Goal: Information Seeking & Learning: Learn about a topic

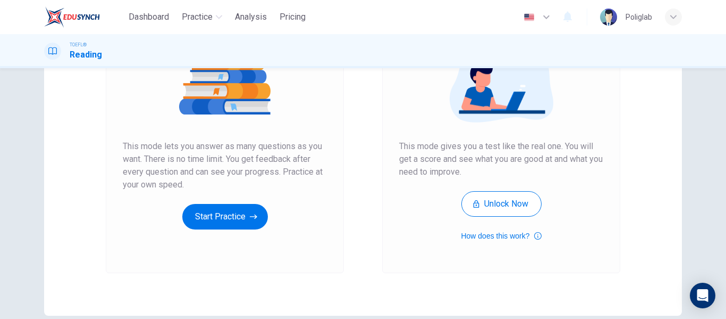
scroll to position [157, 0]
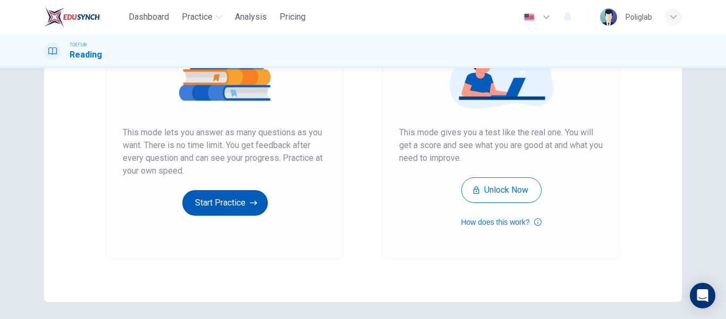
click at [233, 200] on button "Start Practice" at bounding box center [225, 203] width 86 height 26
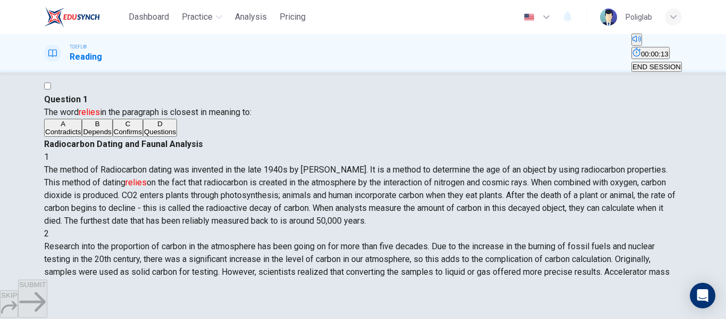
scroll to position [29, 0]
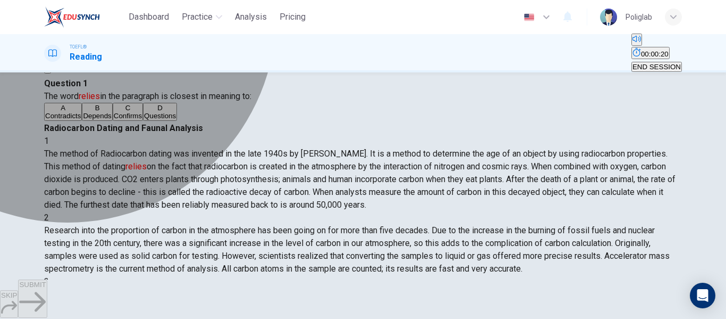
click at [132, 121] on button "C Confirms" at bounding box center [128, 112] width 30 height 18
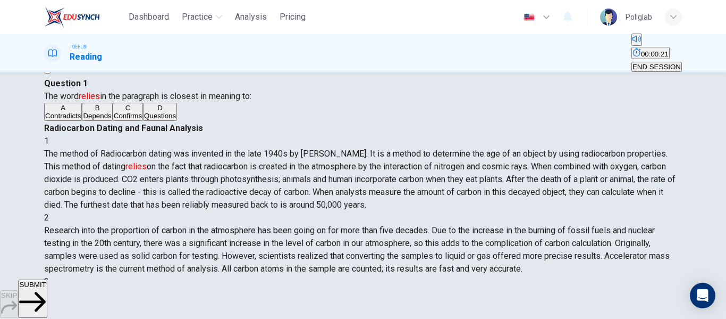
click at [47, 289] on button "SUBMIT" at bounding box center [32, 298] width 29 height 38
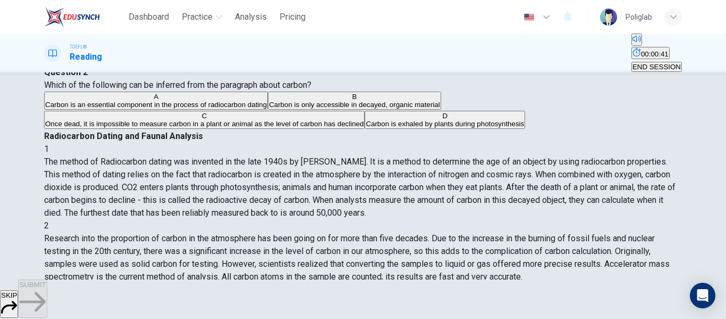
scroll to position [46, 0]
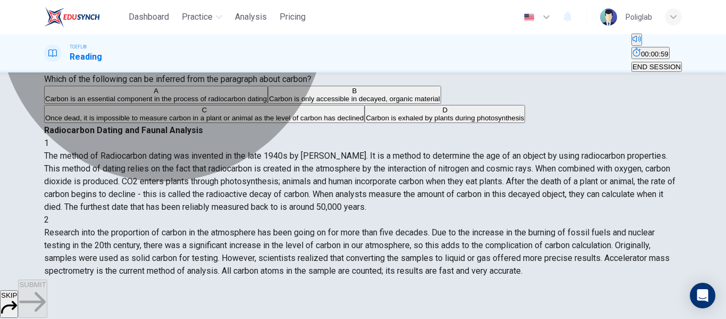
click at [269, 103] on span "Carbon is only accessible in decayed, organic material" at bounding box center [354, 99] width 171 height 8
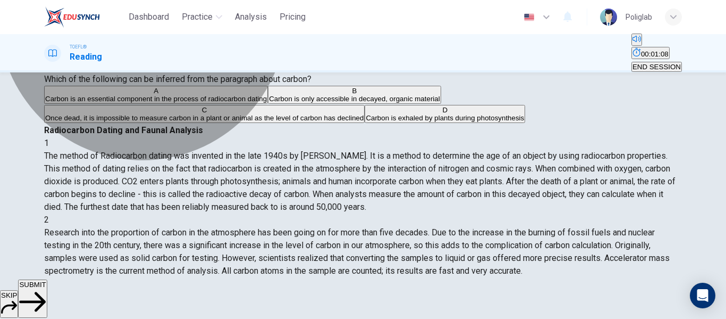
click at [207, 103] on span "Carbon is an essential component in the process of radiocarbon dating" at bounding box center [156, 99] width 222 height 8
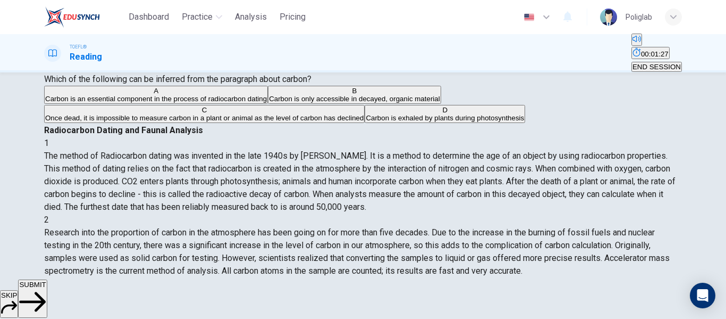
click at [46, 288] on span "SUBMIT" at bounding box center [32, 284] width 27 height 8
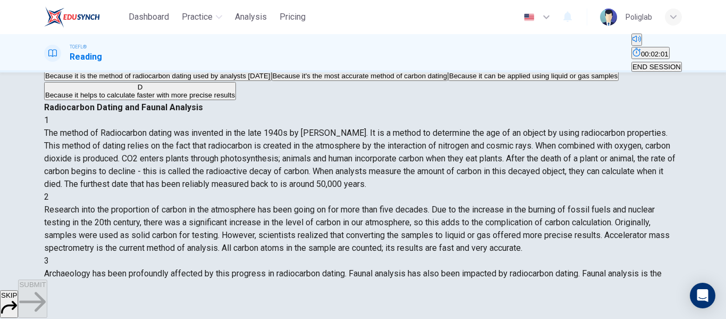
scroll to position [70, 0]
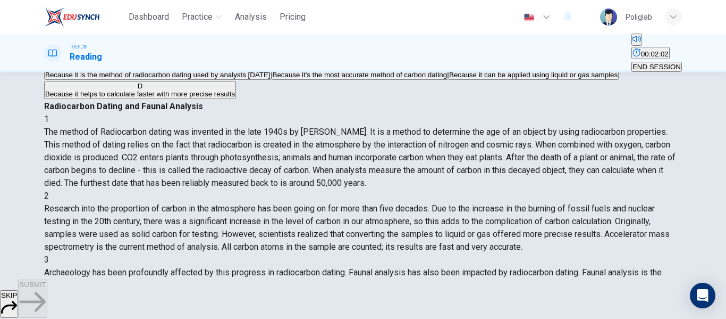
click at [247, 79] on span "Because it is the method of radiocarbon dating used by analysts today" at bounding box center [157, 75] width 225 height 8
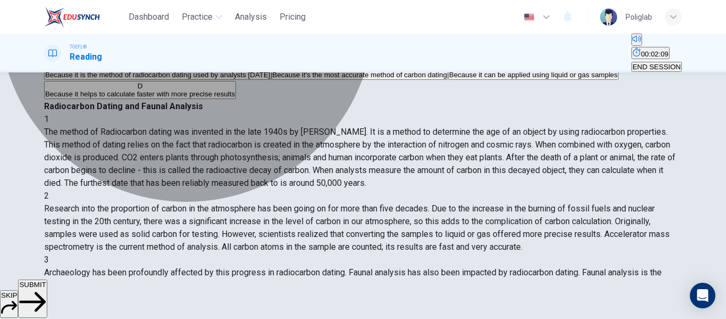
click at [273, 79] on span "Because it's the most accurate method of carbon dating" at bounding box center [360, 75] width 175 height 8
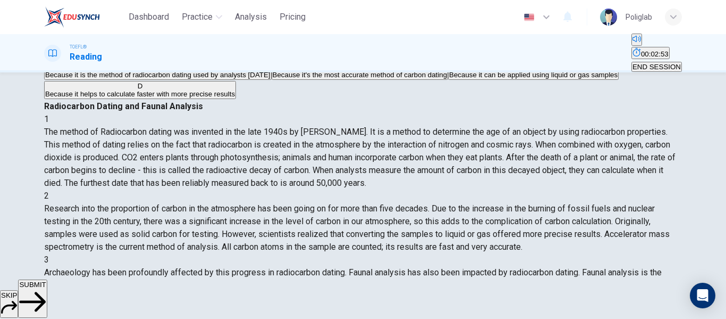
click at [46, 288] on span "SUBMIT" at bounding box center [32, 284] width 27 height 8
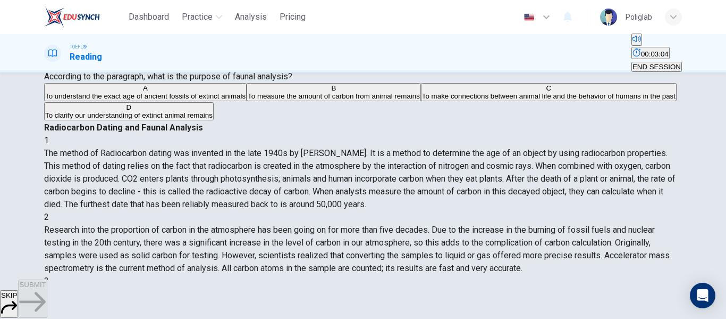
scroll to position [49, 0]
click at [422, 100] on span "To make connections between animal life and the behavior of humans in the past" at bounding box center [549, 96] width 254 height 8
click at [46, 288] on span "SUBMIT" at bounding box center [32, 284] width 27 height 8
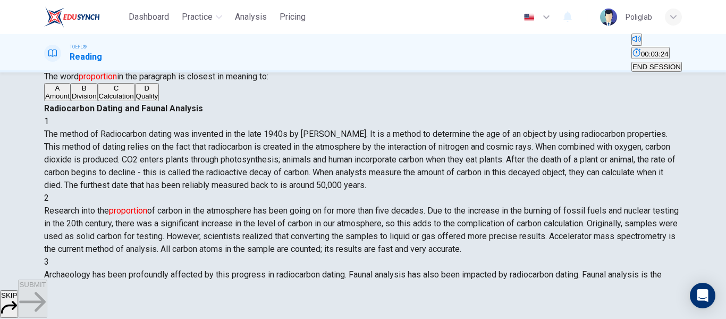
scroll to position [141, 0]
click at [71, 101] on button "A Amount" at bounding box center [57, 92] width 27 height 18
click at [47, 305] on button "SUBMIT" at bounding box center [32, 298] width 29 height 38
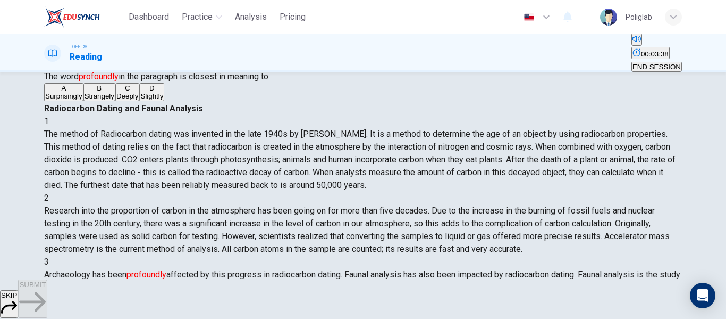
scroll to position [258, 0]
click at [119, 101] on button "C Deeply" at bounding box center [127, 92] width 24 height 18
click at [47, 305] on button "SUBMIT" at bounding box center [32, 298] width 29 height 38
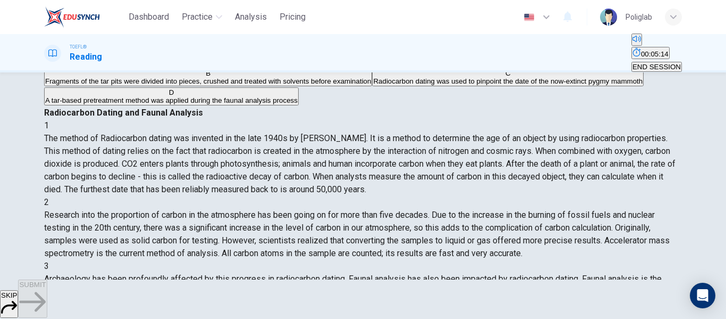
scroll to position [85, 0]
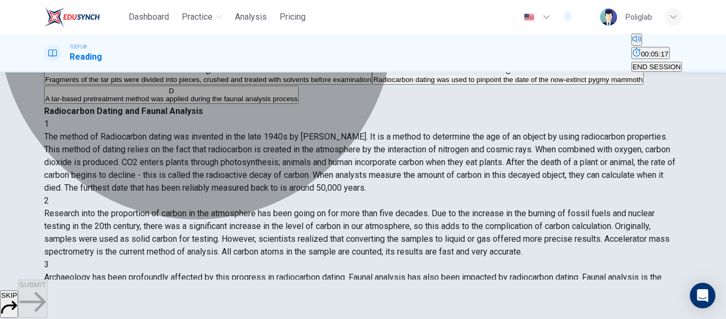
click at [373, 83] on span "Radiocarbon dating was used to pinpoint the date of the now-extinct pygmy mammo…" at bounding box center [508, 80] width 270 height 8
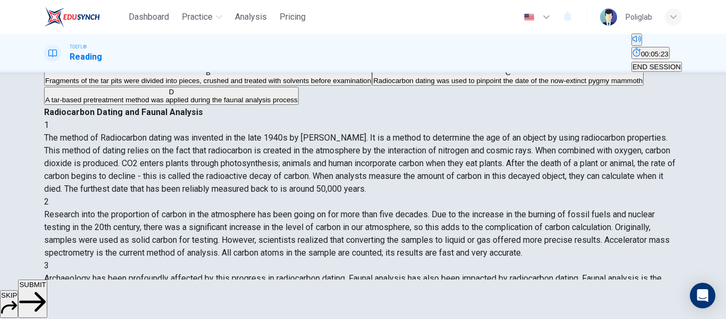
scroll to position [84, 0]
click at [47, 287] on button "SUBMIT" at bounding box center [32, 298] width 29 height 38
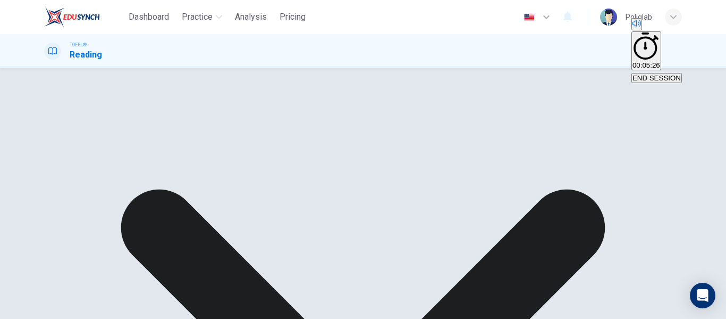
scroll to position [47, 0]
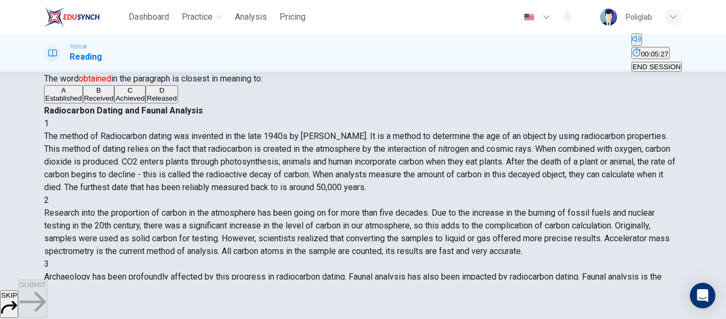
scroll to position [340, 0]
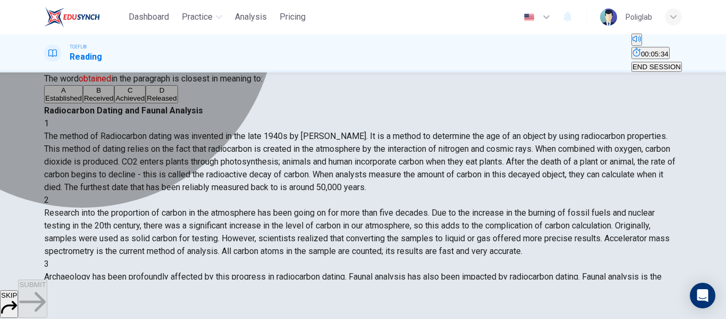
click at [115, 103] on button "B Received" at bounding box center [99, 94] width 32 height 18
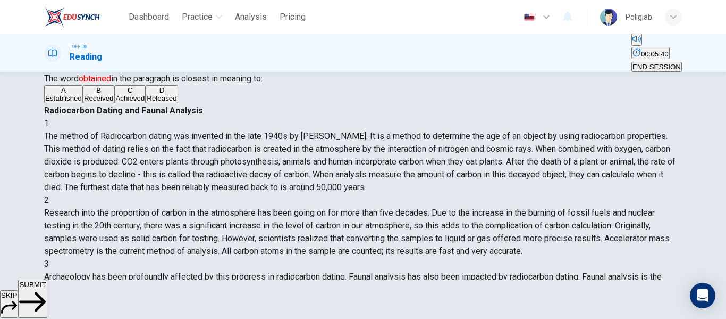
click at [46, 288] on span "SUBMIT" at bounding box center [32, 284] width 27 height 8
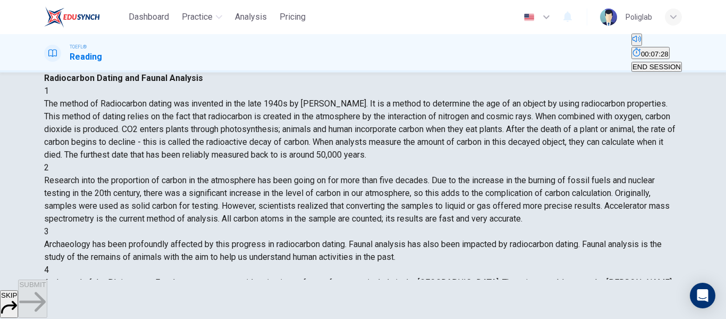
scroll to position [106, 0]
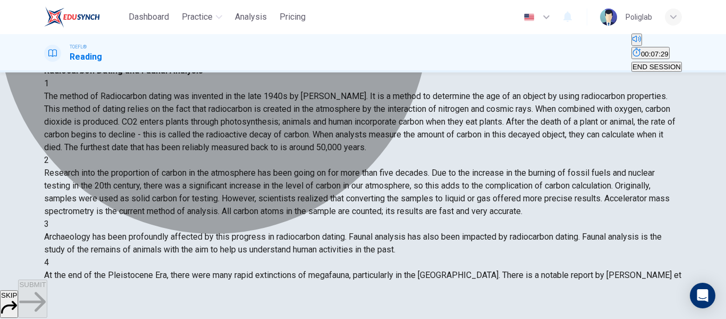
click at [278, 43] on span "It influences scientists' ability to accurately date the start of glaciations i…" at bounding box center [348, 39] width 303 height 8
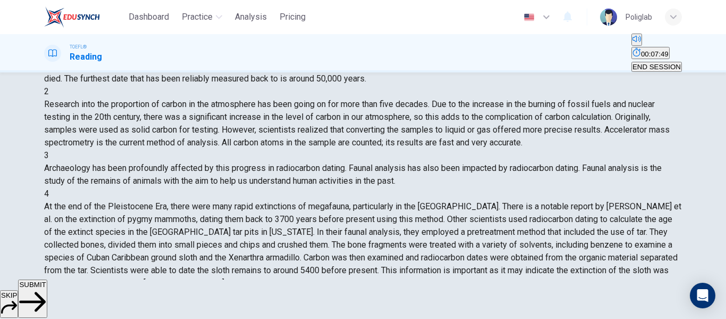
scroll to position [122, 0]
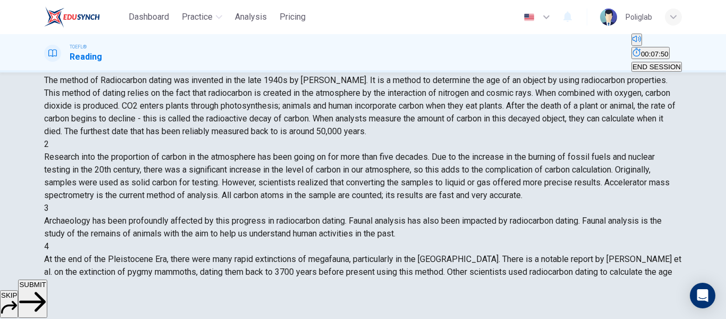
click at [46, 288] on span "SUBMIT" at bounding box center [32, 284] width 27 height 8
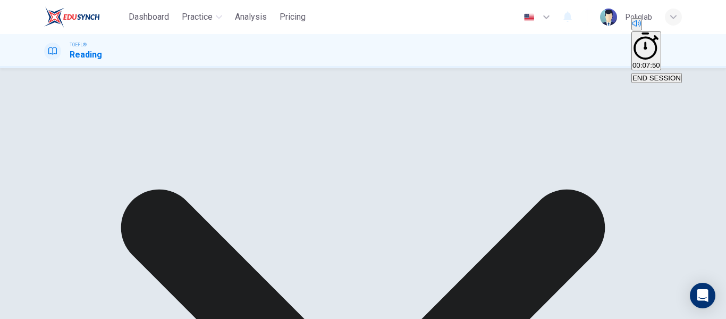
scroll to position [152, 0]
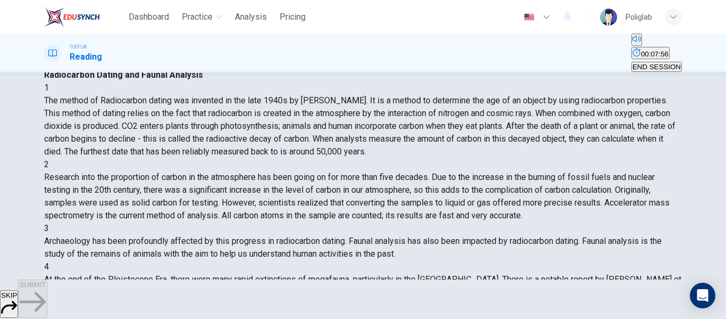
scroll to position [80, 0]
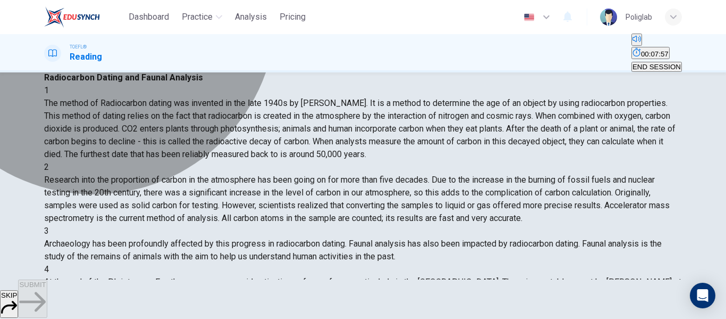
click at [85, 70] on button "A Relationship" at bounding box center [64, 61] width 41 height 18
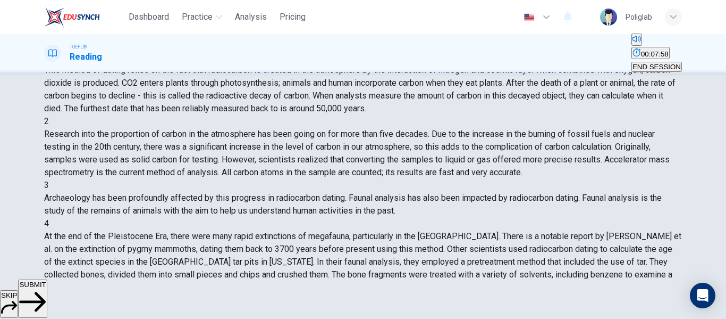
scroll to position [131, 0]
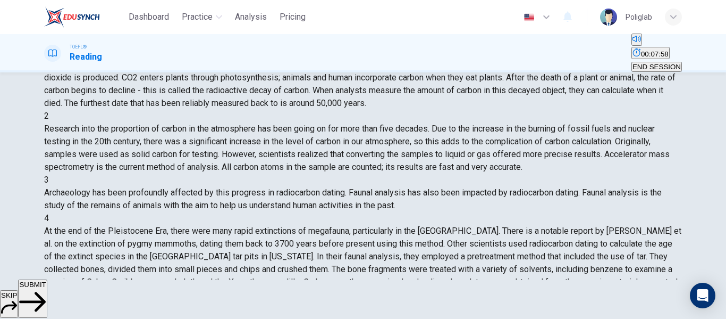
click at [47, 307] on button "SUBMIT" at bounding box center [32, 298] width 29 height 38
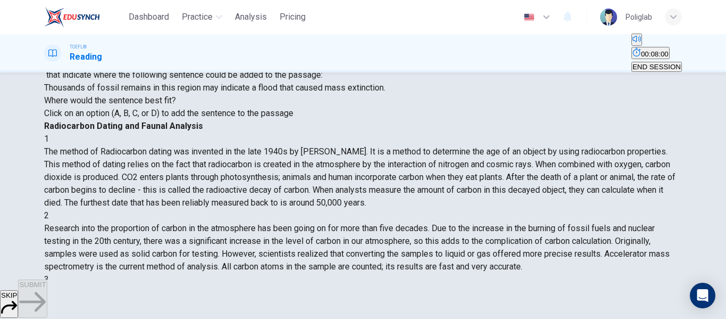
scroll to position [61, 0]
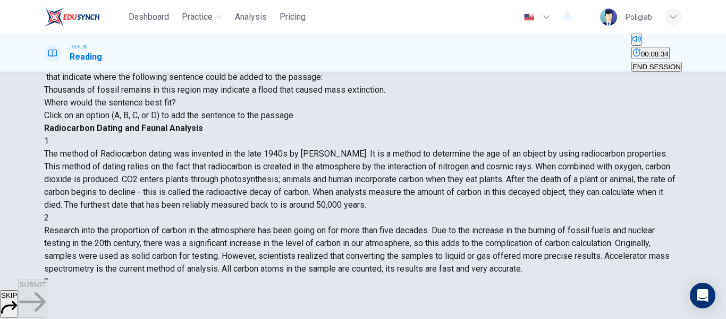
click at [47, 297] on button "SUBMIT" at bounding box center [32, 298] width 29 height 38
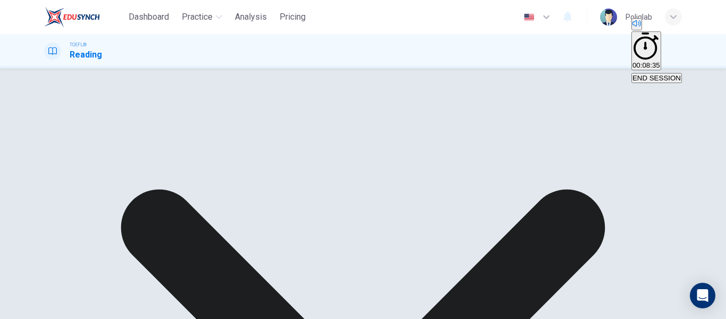
scroll to position [102, 0]
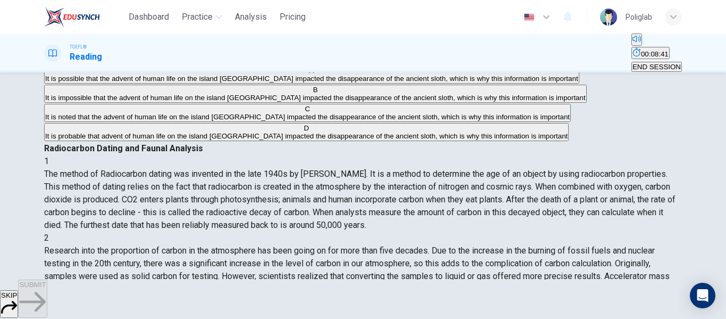
scroll to position [80, 0]
click at [281, 82] on span "It is possible that the advent of human life on the island Cuba impacted the di…" at bounding box center [311, 78] width 533 height 8
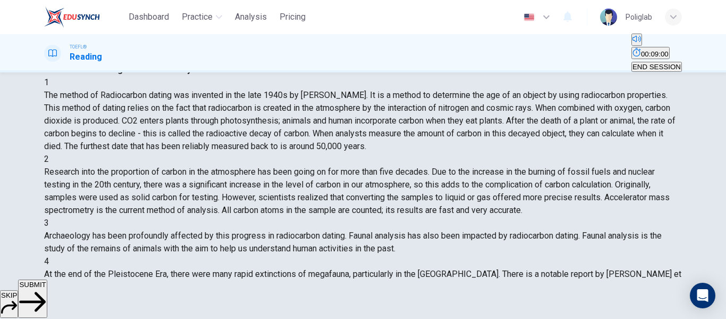
scroll to position [158, 0]
click at [269, 61] on span "It is probable that advent of human life on the island Cuba impacted the disapp…" at bounding box center [306, 57] width 523 height 8
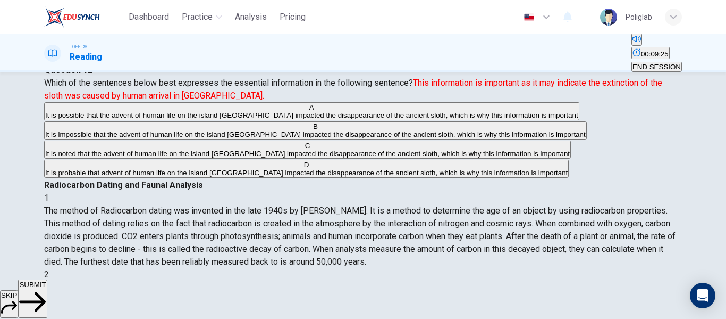
scroll to position [43, 0]
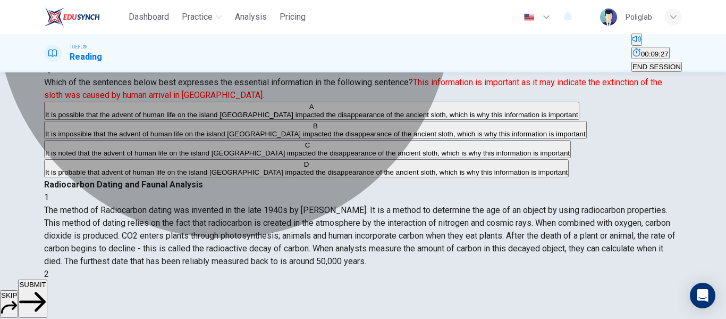
click at [289, 119] on span "It is possible that the advent of human life on the island Cuba impacted the di…" at bounding box center [311, 115] width 533 height 8
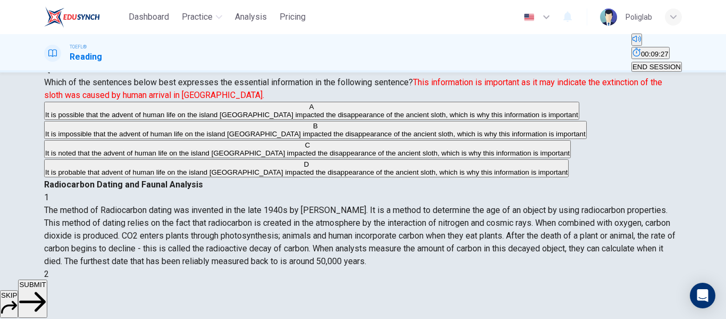
click at [46, 288] on span "SUBMIT" at bounding box center [32, 284] width 27 height 8
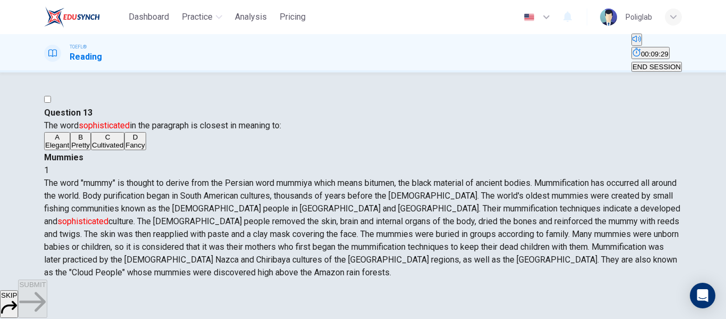
scroll to position [0, 0]
click at [646, 63] on span "END SESSION" at bounding box center [657, 67] width 48 height 8
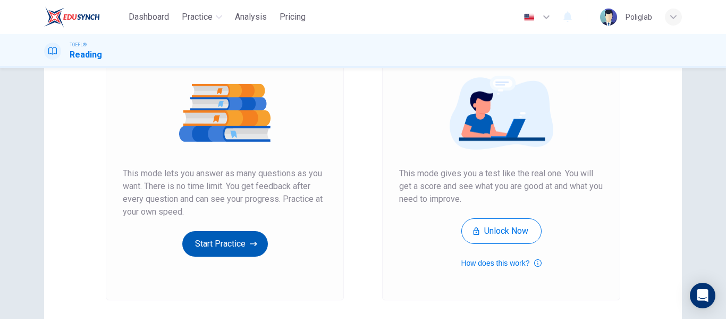
scroll to position [117, 0]
click at [213, 250] on button "Start Practice" at bounding box center [225, 243] width 86 height 26
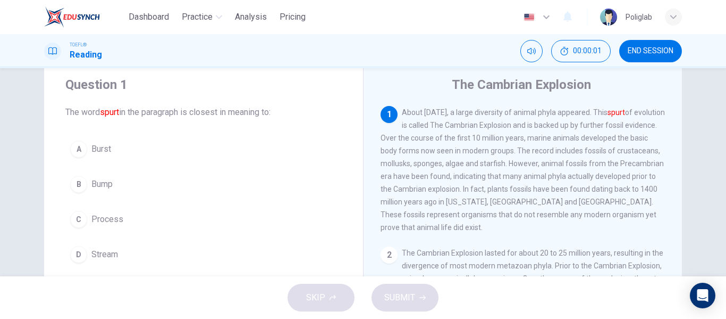
scroll to position [32, 0]
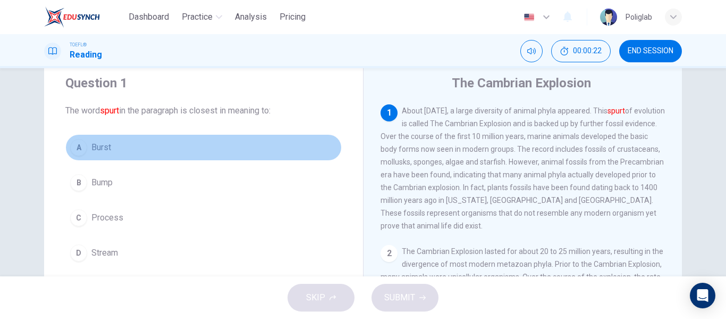
click at [128, 145] on button "A Burst" at bounding box center [203, 147] width 277 height 27
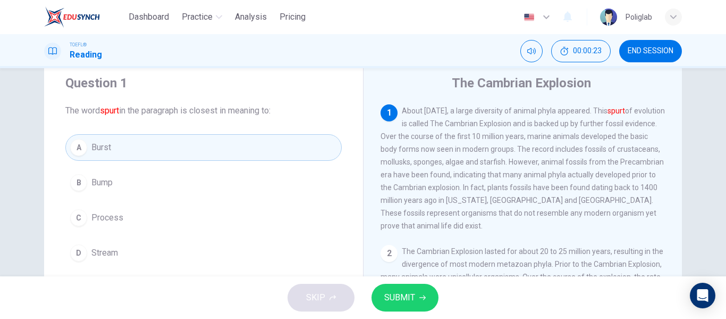
click at [404, 297] on span "SUBMIT" at bounding box center [399, 297] width 31 height 15
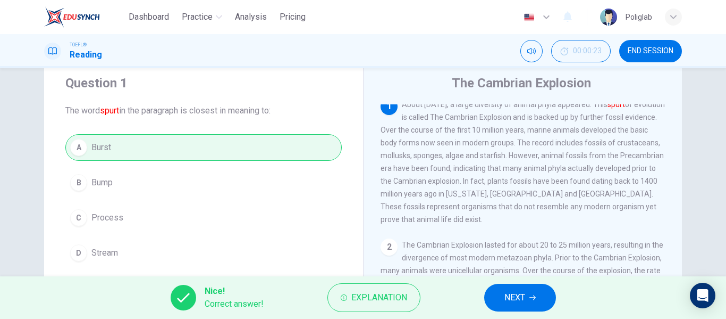
scroll to position [0, 0]
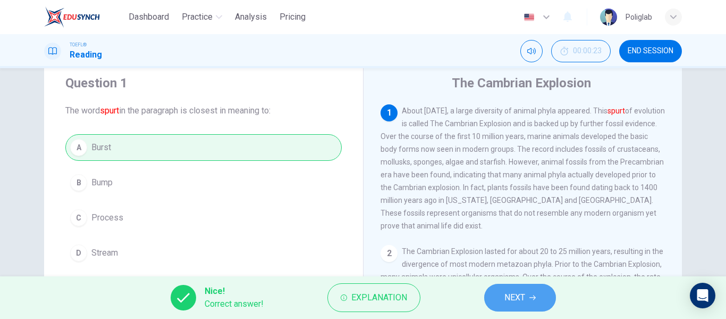
click at [507, 293] on span "NEXT" at bounding box center [515, 297] width 21 height 15
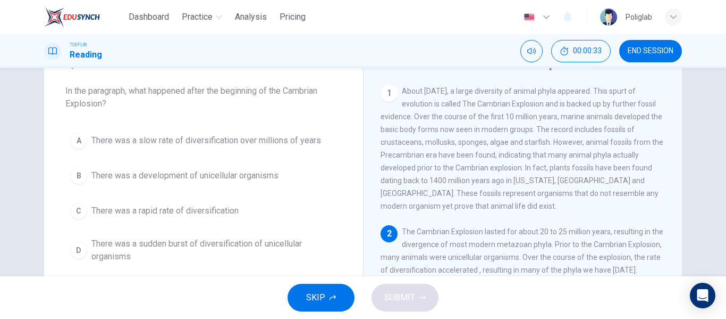
scroll to position [52, 0]
click at [265, 203] on button "C There was a rapid rate of diversification" at bounding box center [203, 210] width 277 height 27
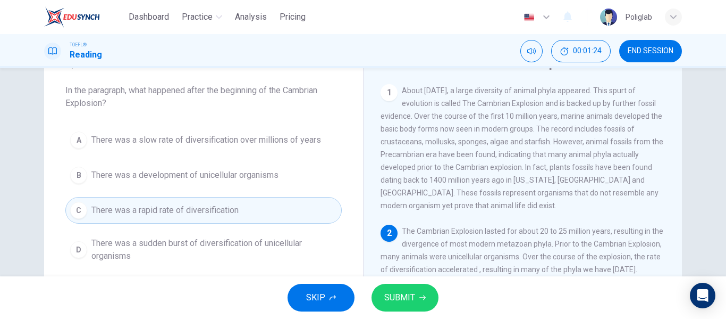
click at [386, 301] on span "SUBMIT" at bounding box center [399, 297] width 31 height 15
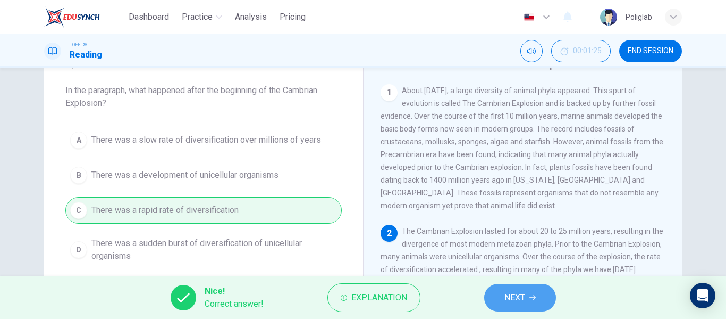
click at [535, 298] on icon "button" at bounding box center [533, 297] width 6 height 5
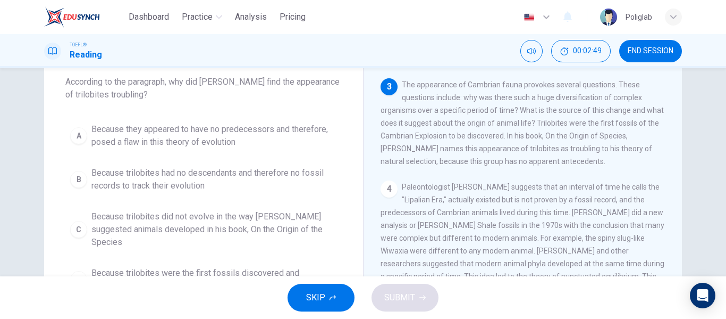
scroll to position [60, 0]
click at [244, 182] on span "Because trilobites had no descendants and therefore no fossil records to track …" at bounding box center [214, 180] width 246 height 26
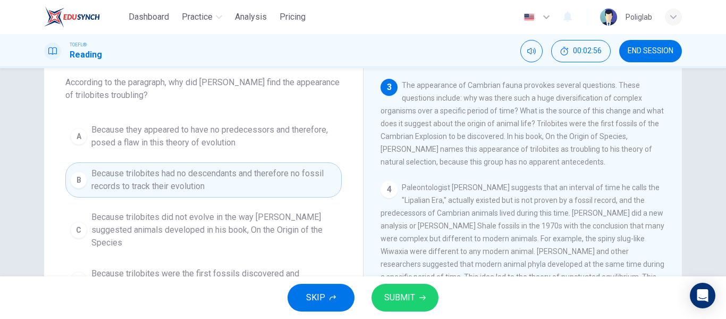
click at [242, 140] on span "Because they appeared to have no predecessors and therefore, posed a flaw in th…" at bounding box center [214, 136] width 246 height 26
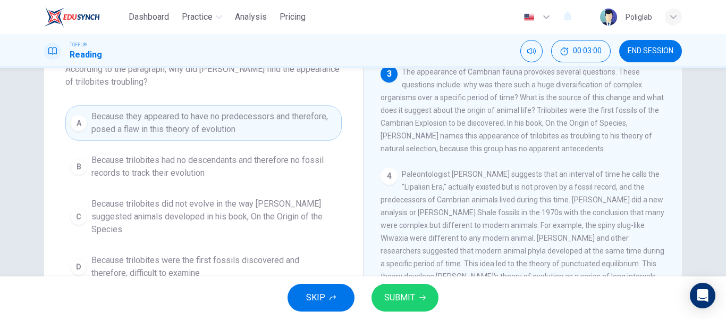
scroll to position [74, 0]
click at [386, 296] on span "SUBMIT" at bounding box center [399, 297] width 31 height 15
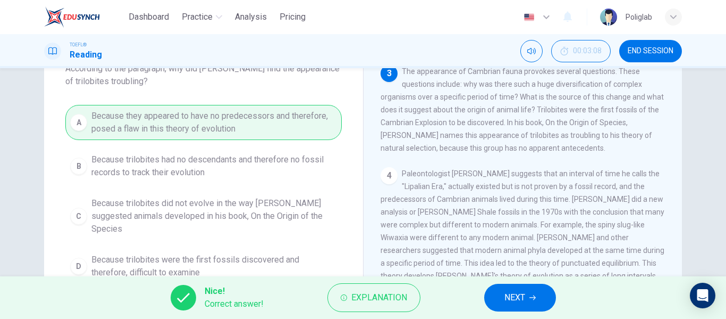
click at [510, 296] on span "NEXT" at bounding box center [515, 297] width 21 height 15
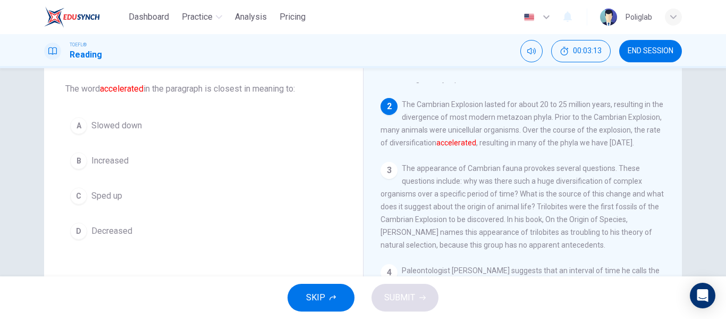
scroll to position [53, 0]
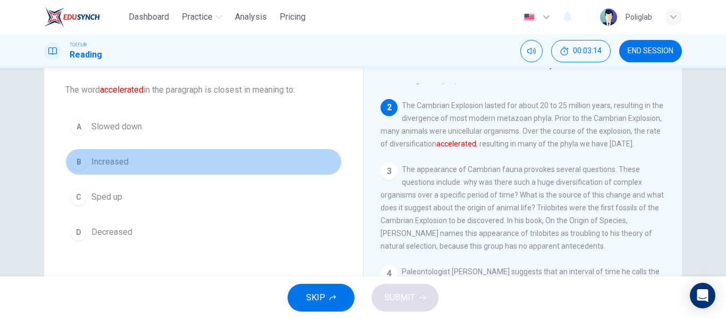
click at [156, 165] on button "B Increased" at bounding box center [203, 161] width 277 height 27
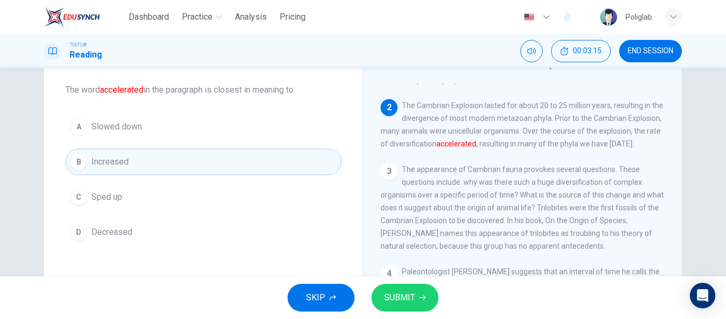
click at [156, 196] on button "C Sped up" at bounding box center [203, 196] width 277 height 27
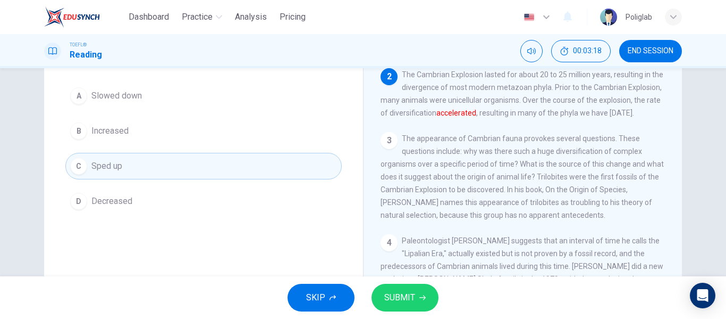
scroll to position [84, 0]
click at [434, 291] on button "SUBMIT" at bounding box center [405, 297] width 67 height 28
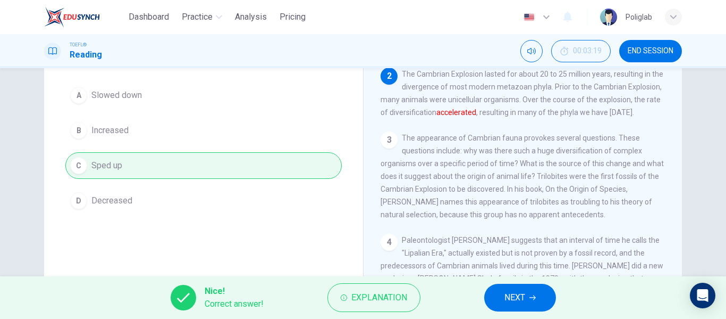
click at [520, 293] on span "NEXT" at bounding box center [515, 297] width 21 height 15
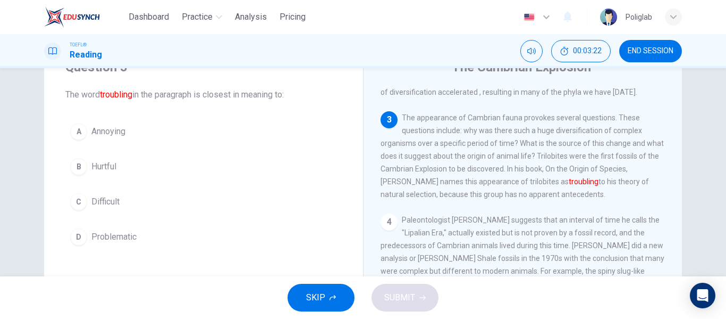
scroll to position [47, 0]
click at [134, 200] on button "C Difficult" at bounding box center [203, 202] width 277 height 27
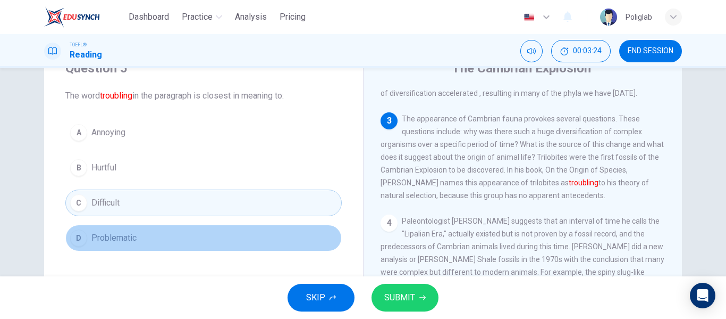
click at [191, 231] on button "D Problematic" at bounding box center [203, 237] width 277 height 27
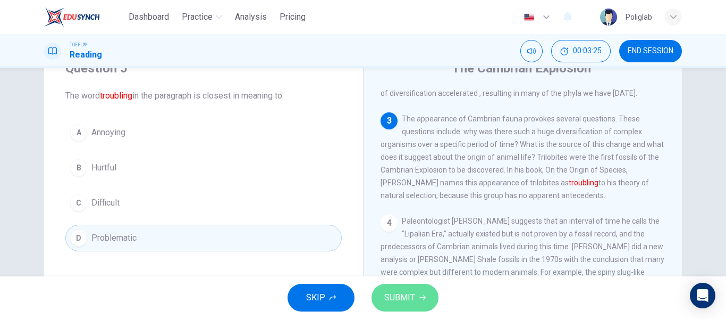
click at [415, 290] on button "SUBMIT" at bounding box center [405, 297] width 67 height 28
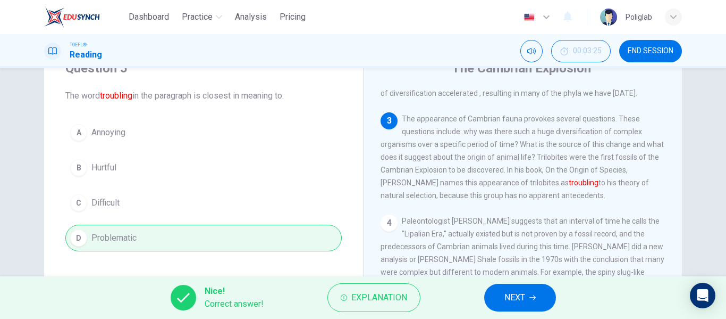
click at [543, 298] on button "NEXT" at bounding box center [520, 297] width 72 height 28
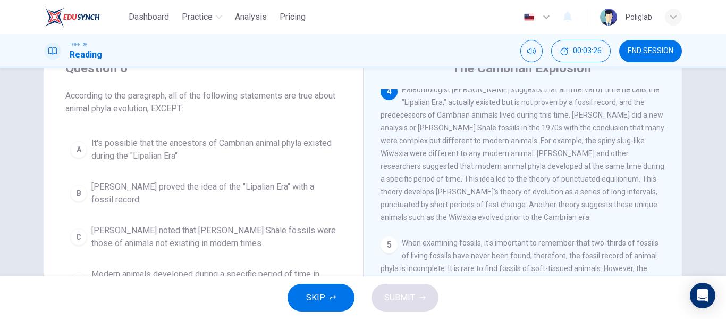
scroll to position [313, 0]
click at [286, 185] on span "Charles Walcott proved the idea of the "Lipalian Era" with a fossil record" at bounding box center [214, 193] width 246 height 26
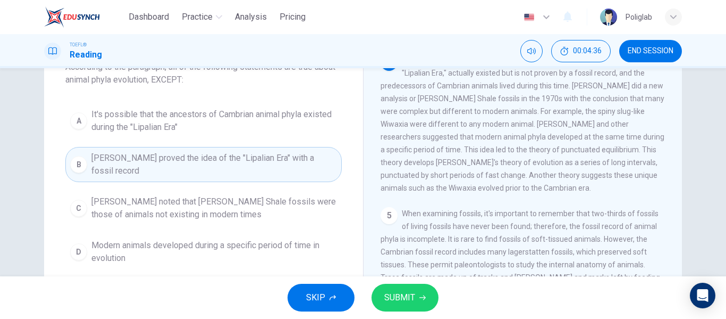
scroll to position [76, 0]
click at [403, 291] on span "SUBMIT" at bounding box center [399, 297] width 31 height 15
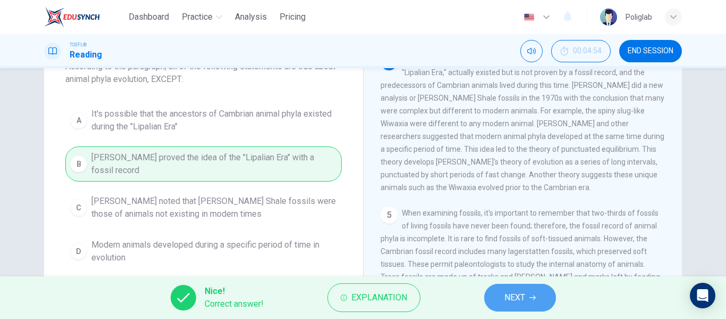
click at [517, 296] on span "NEXT" at bounding box center [515, 297] width 21 height 15
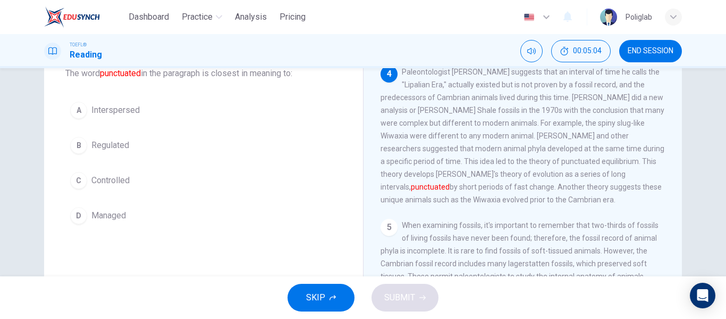
scroll to position [68, 0]
click at [170, 174] on button "C Controlled" at bounding box center [203, 181] width 277 height 27
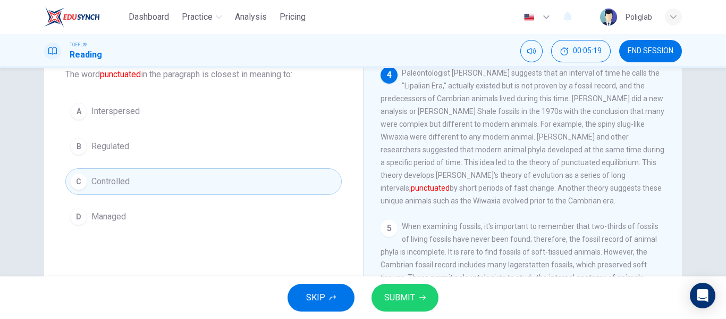
click at [156, 153] on button "B Regulated" at bounding box center [203, 146] width 277 height 27
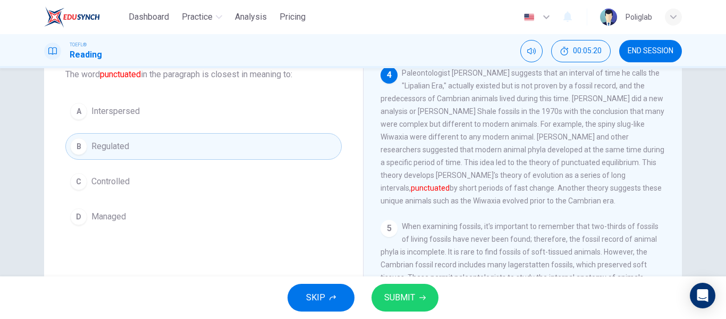
click at [403, 308] on button "SUBMIT" at bounding box center [405, 297] width 67 height 28
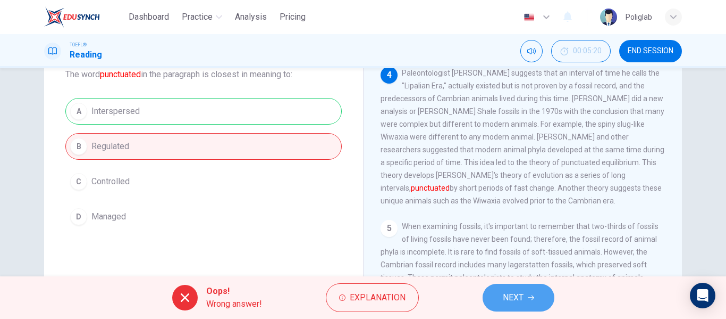
click at [527, 303] on button "NEXT" at bounding box center [519, 297] width 72 height 28
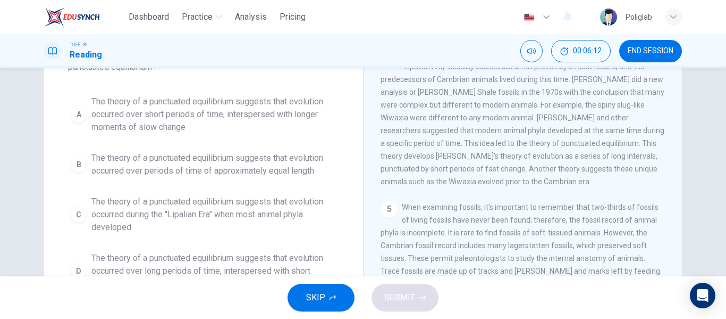
scroll to position [105, 0]
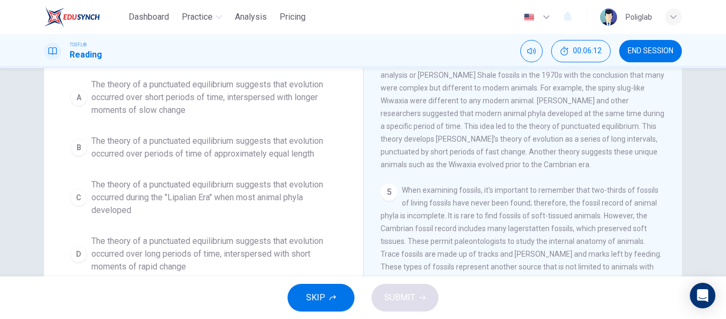
click at [224, 202] on span "The theory of a punctuated equilibrium suggests that evolution occurred during …" at bounding box center [214, 197] width 246 height 38
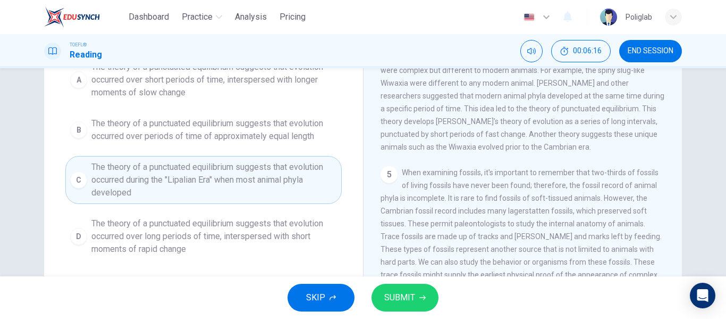
scroll to position [123, 0]
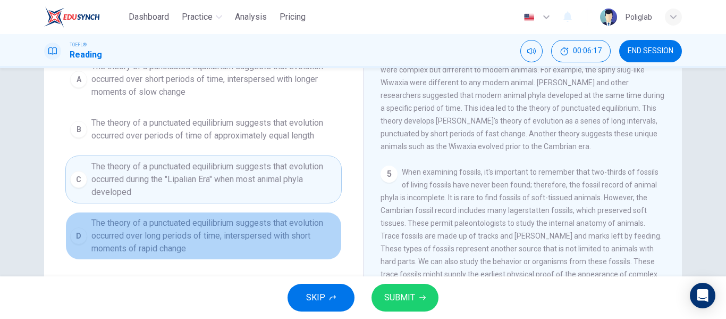
click at [238, 233] on span "The theory of a punctuated equilibrium suggests that evolution occurred over lo…" at bounding box center [214, 235] width 246 height 38
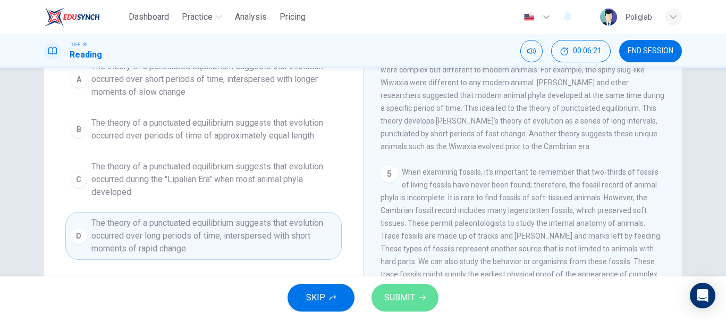
click at [391, 298] on span "SUBMIT" at bounding box center [399, 297] width 31 height 15
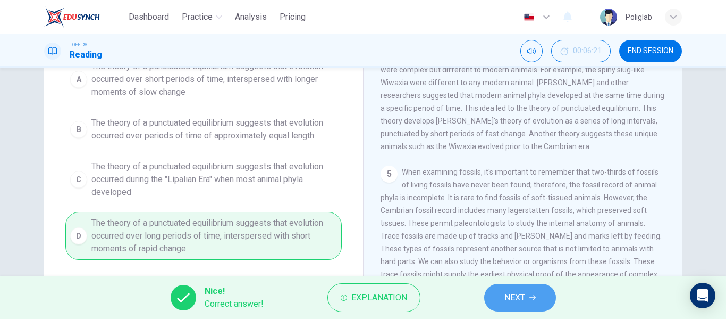
click at [534, 290] on button "NEXT" at bounding box center [520, 297] width 72 height 28
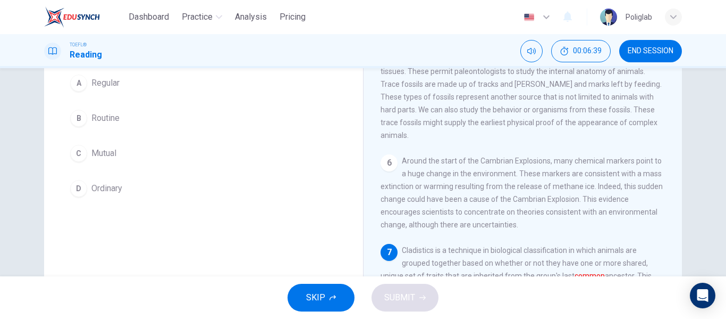
scroll to position [93, 0]
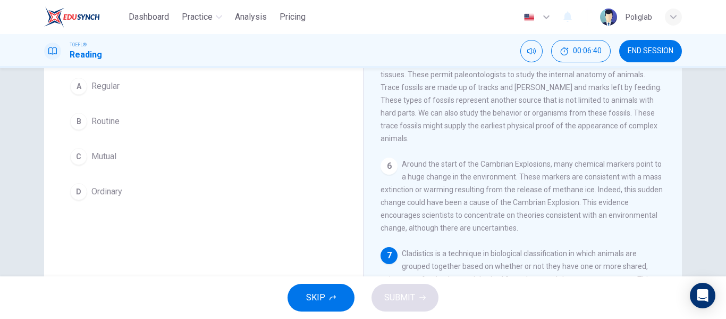
click at [151, 149] on button "C Mutual" at bounding box center [203, 156] width 277 height 27
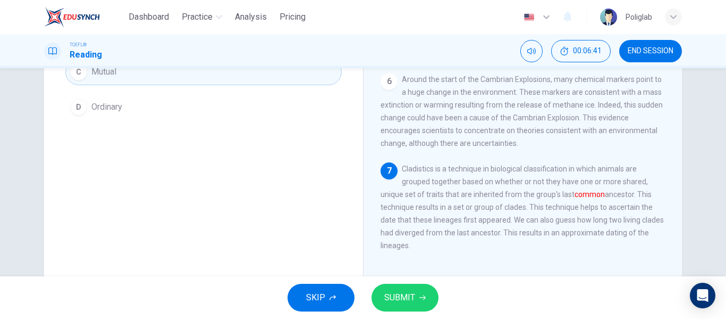
scroll to position [178, 0]
click at [407, 294] on span "SUBMIT" at bounding box center [399, 297] width 31 height 15
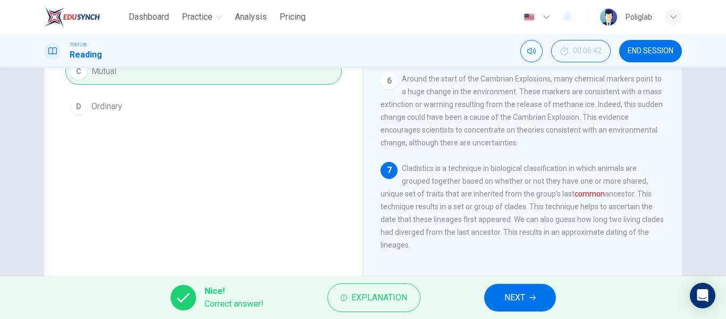
click at [509, 296] on span "NEXT" at bounding box center [515, 297] width 21 height 15
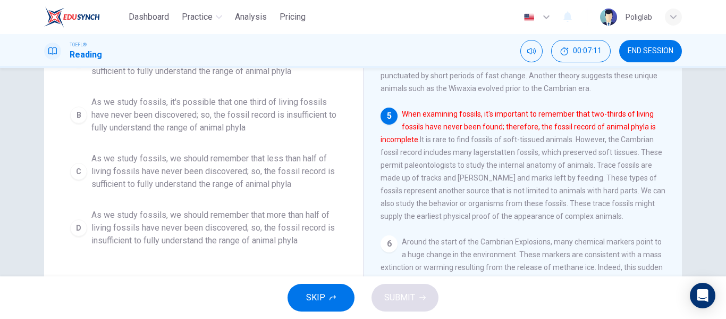
scroll to position [170, 0]
click at [264, 238] on span "As we study fossils, we should remember that more than half of living fossils h…" at bounding box center [214, 227] width 246 height 38
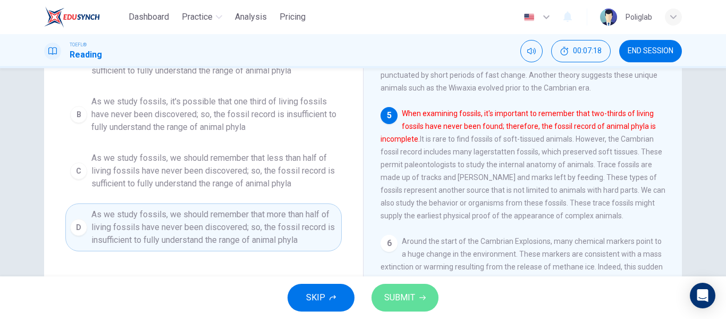
click at [396, 297] on span "SUBMIT" at bounding box center [399, 297] width 31 height 15
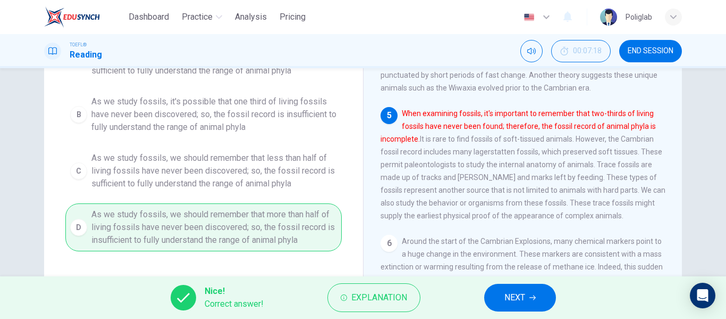
click at [507, 306] on button "NEXT" at bounding box center [520, 297] width 72 height 28
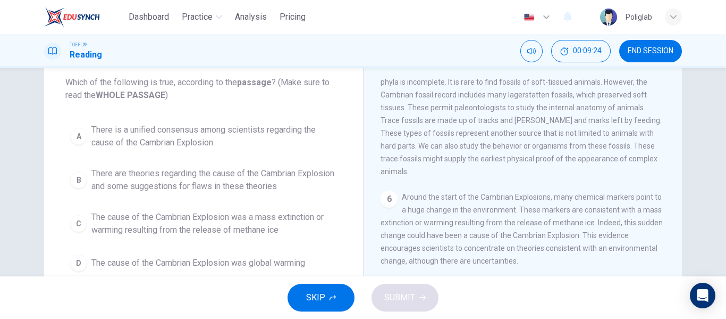
scroll to position [62, 0]
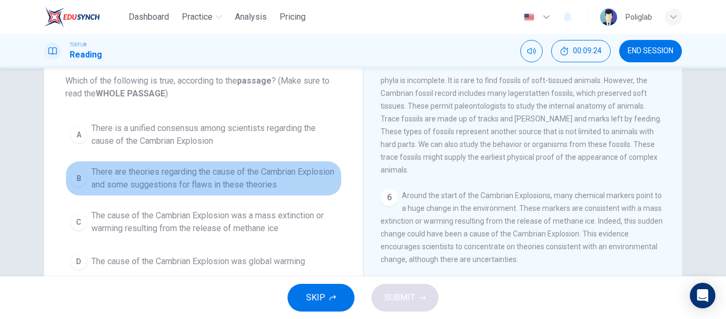
click at [298, 182] on span "There are theories regarding the cause of the Cambrian Explosion and some sugge…" at bounding box center [214, 178] width 246 height 26
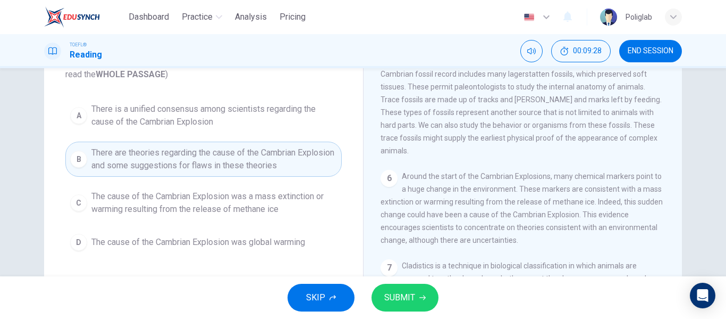
scroll to position [82, 0]
click at [399, 289] on button "SUBMIT" at bounding box center [405, 297] width 67 height 28
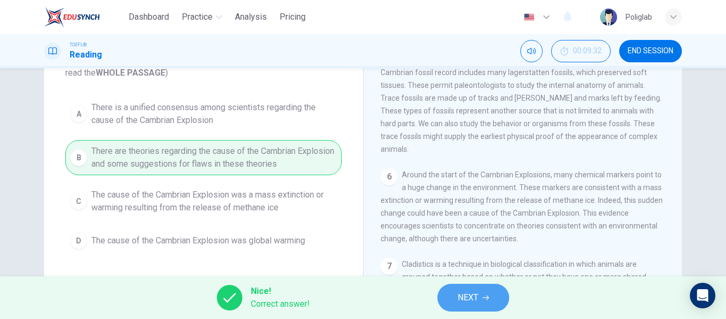
click at [474, 287] on button "NEXT" at bounding box center [474, 297] width 72 height 28
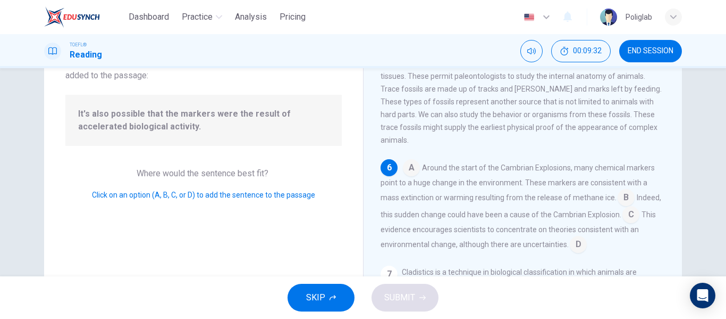
scroll to position [503, 0]
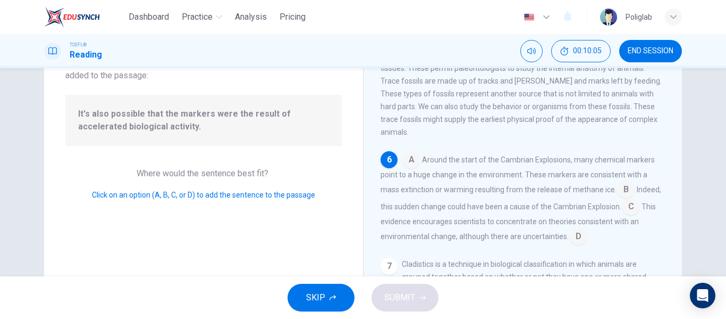
click at [618, 198] on input at bounding box center [626, 190] width 17 height 17
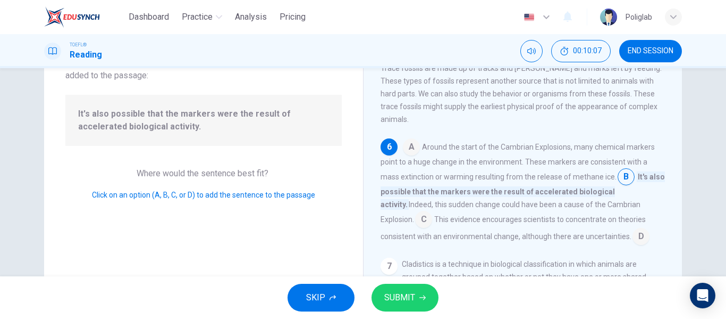
scroll to position [528, 0]
click at [404, 299] on span "SUBMIT" at bounding box center [399, 297] width 31 height 15
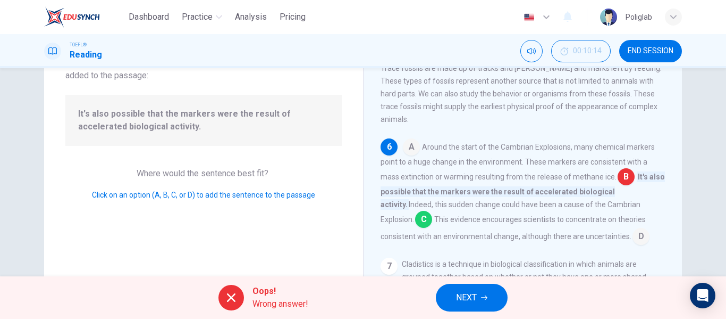
click at [464, 296] on span "NEXT" at bounding box center [466, 297] width 21 height 15
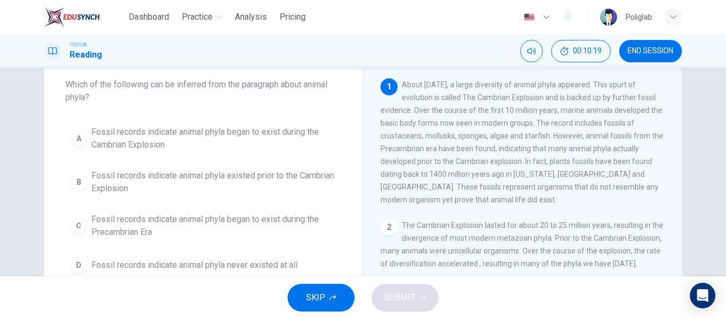
scroll to position [59, 0]
click at [290, 141] on span "Fossil records indicate animal phyla began to exist during the Cambrian Explosi…" at bounding box center [214, 137] width 246 height 26
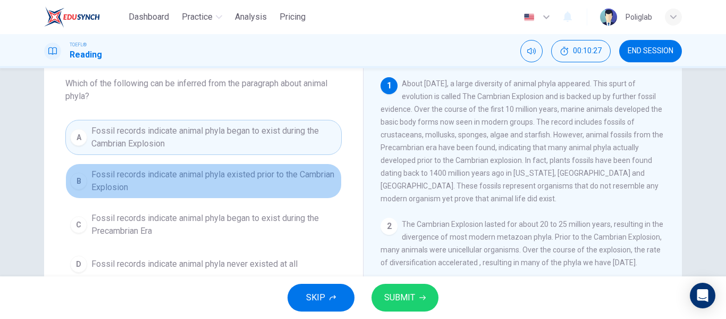
click at [269, 174] on span "Fossil records indicate animal phyla existed prior to the Cambrian Explosion" at bounding box center [214, 181] width 246 height 26
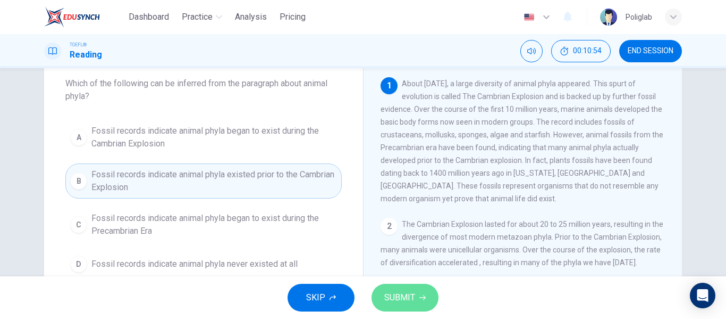
click at [391, 291] on span "SUBMIT" at bounding box center [399, 297] width 31 height 15
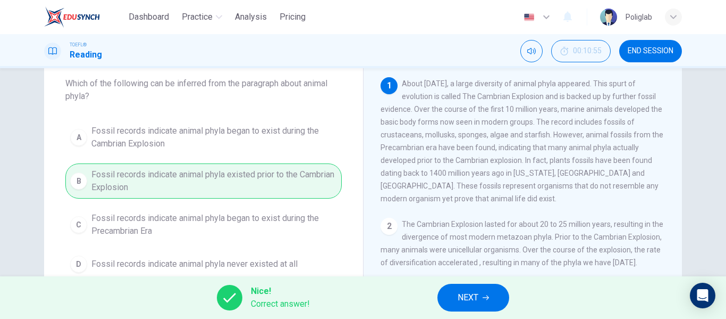
click at [480, 291] on button "NEXT" at bounding box center [474, 297] width 72 height 28
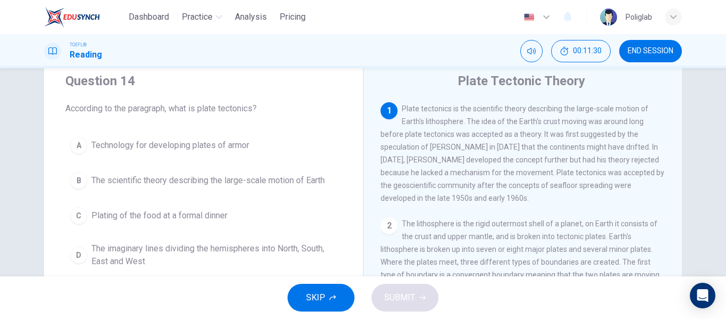
scroll to position [29, 0]
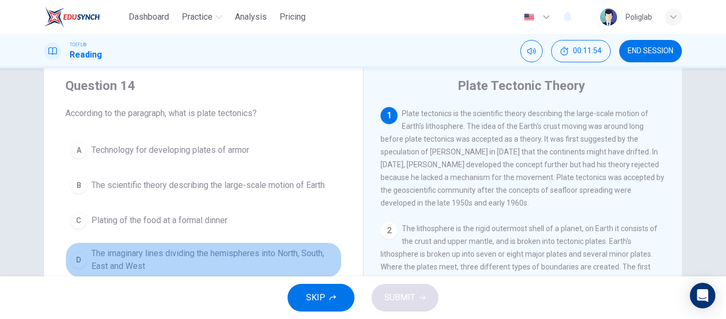
click at [242, 262] on span "The imaginary lines dividing the hemispheres into North, South, East and West" at bounding box center [214, 260] width 246 height 26
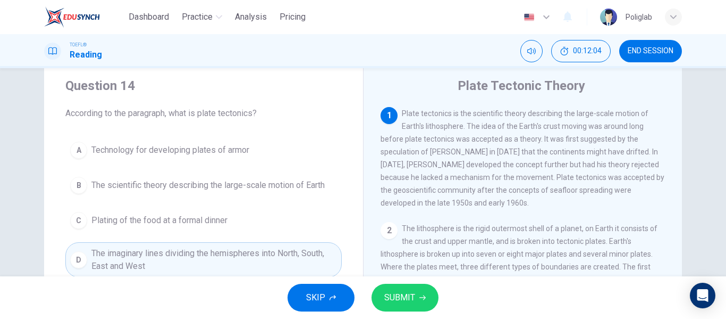
click at [267, 194] on button "B The scientific theory describing the large-scale motion of Earth" at bounding box center [203, 185] width 277 height 27
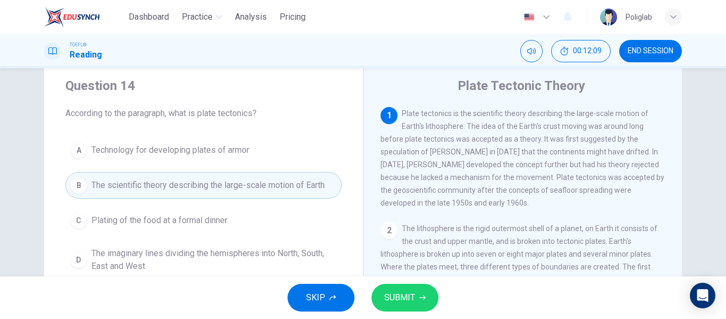
click at [398, 295] on span "SUBMIT" at bounding box center [399, 297] width 31 height 15
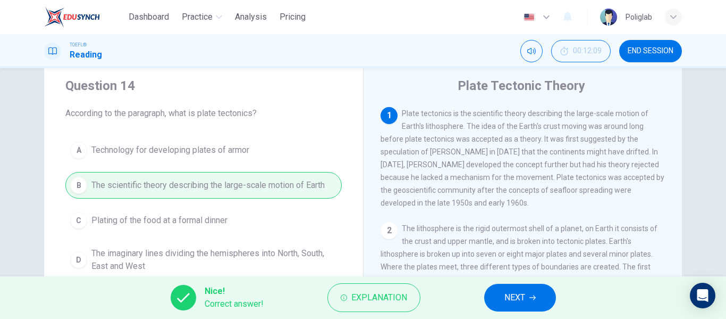
click at [481, 305] on div "Nice! Correct answer! Explanation NEXT" at bounding box center [363, 297] width 726 height 43
click at [503, 305] on button "NEXT" at bounding box center [520, 297] width 72 height 28
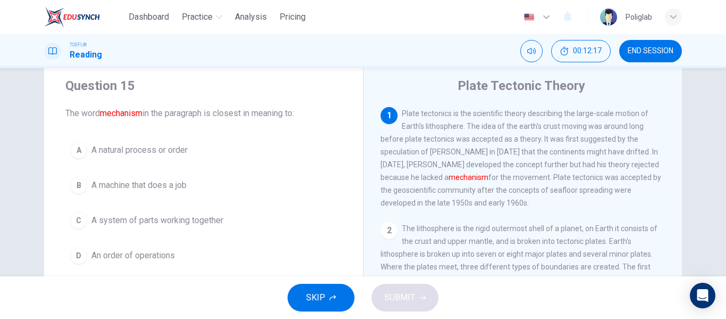
click at [230, 227] on button "C A system of parts working together" at bounding box center [203, 220] width 277 height 27
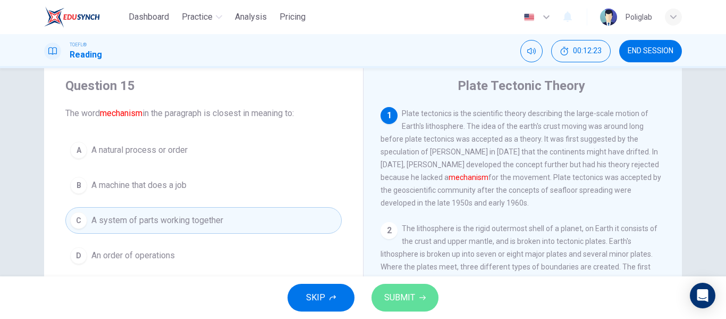
click at [391, 291] on span "SUBMIT" at bounding box center [399, 297] width 31 height 15
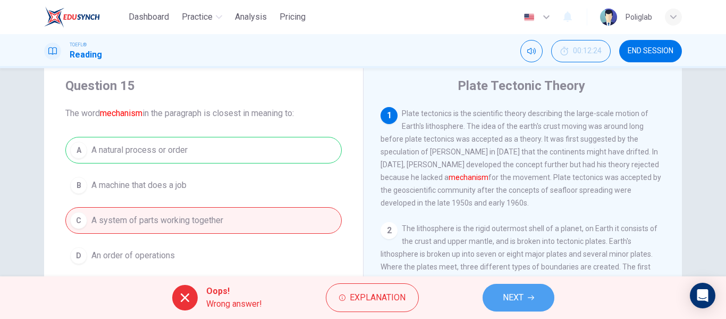
click at [513, 295] on span "NEXT" at bounding box center [513, 297] width 21 height 15
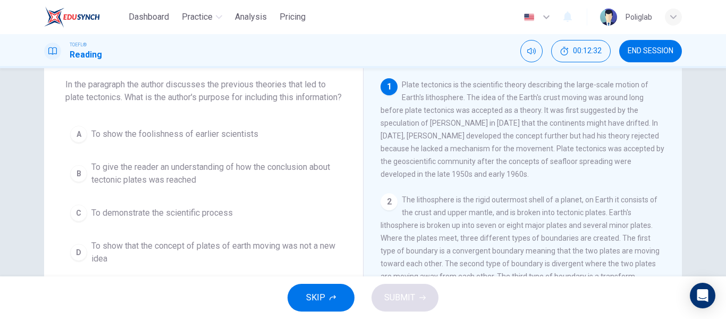
scroll to position [62, 0]
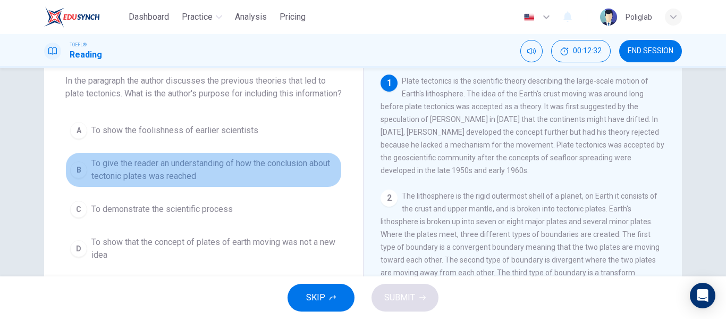
click at [303, 182] on span "To give the reader an understanding of how the conclusion about tectonic plates…" at bounding box center [214, 170] width 246 height 26
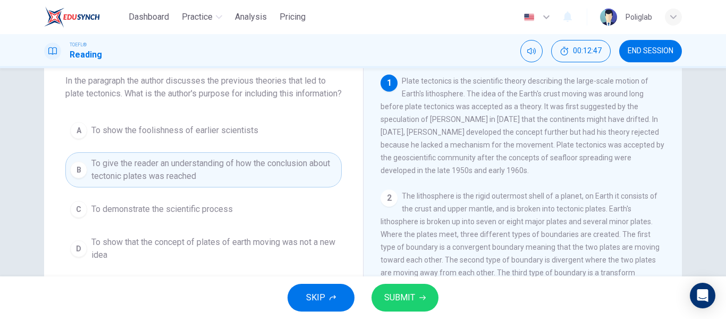
click at [401, 299] on span "SUBMIT" at bounding box center [399, 297] width 31 height 15
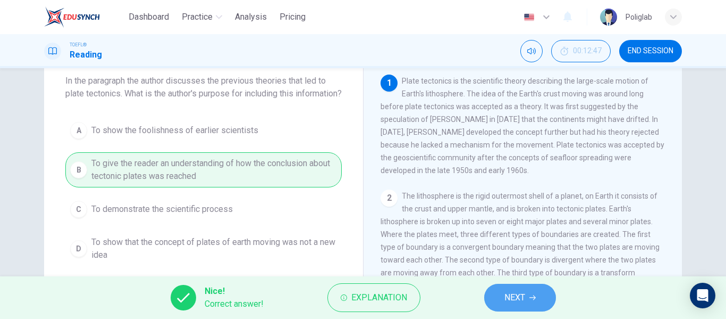
click at [504, 302] on button "NEXT" at bounding box center [520, 297] width 72 height 28
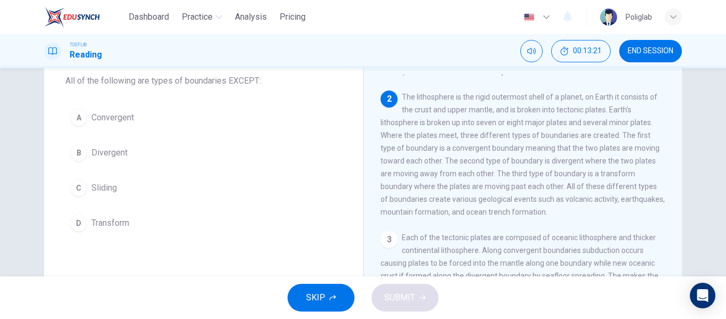
scroll to position [49, 0]
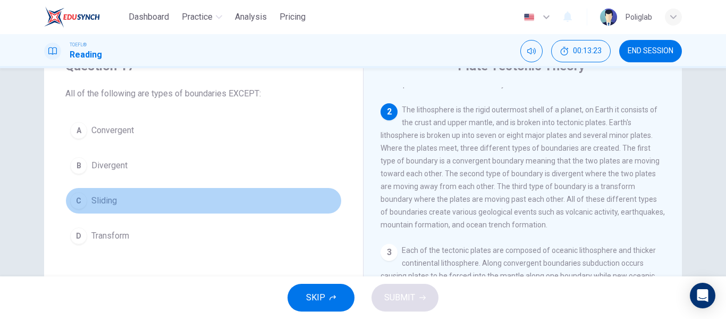
click at [147, 200] on button "C Sliding" at bounding box center [203, 200] width 277 height 27
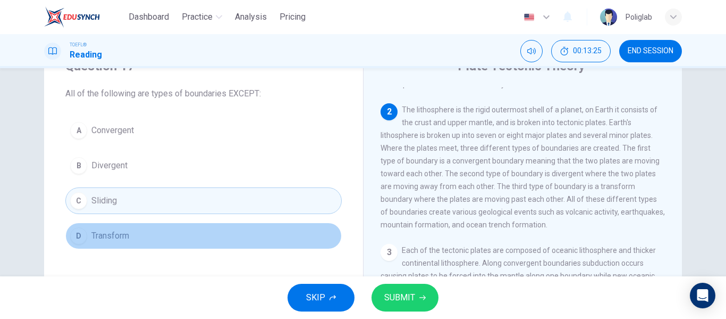
click at [225, 233] on button "D Transform" at bounding box center [203, 235] width 277 height 27
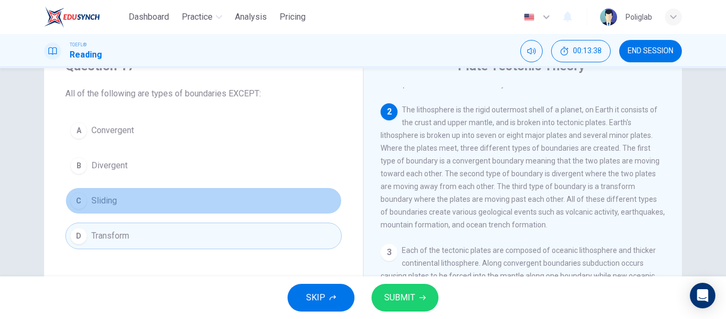
click at [211, 211] on button "C Sliding" at bounding box center [203, 200] width 277 height 27
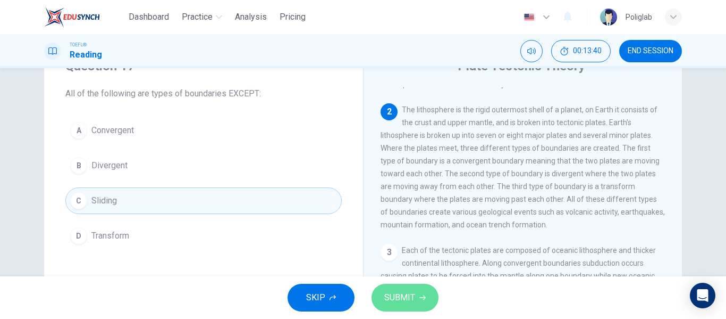
click at [398, 295] on span "SUBMIT" at bounding box center [399, 297] width 31 height 15
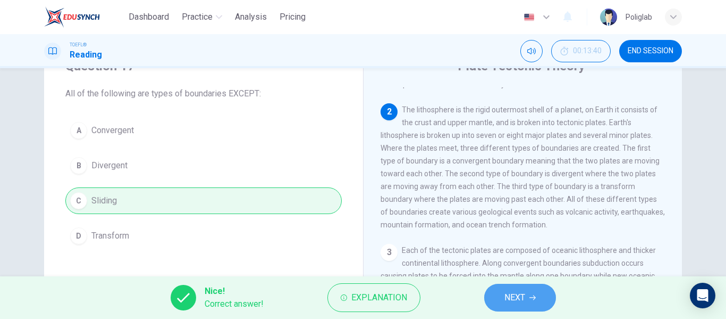
click at [505, 300] on span "NEXT" at bounding box center [515, 297] width 21 height 15
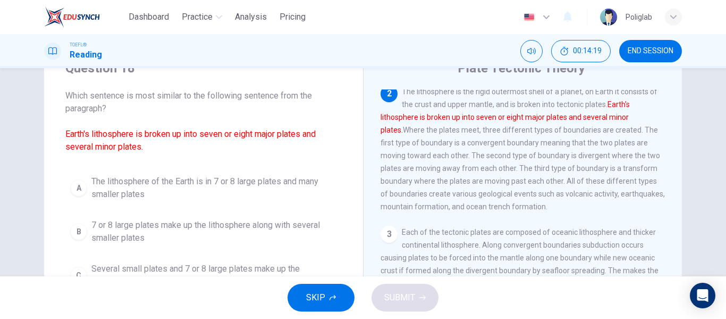
scroll to position [42, 0]
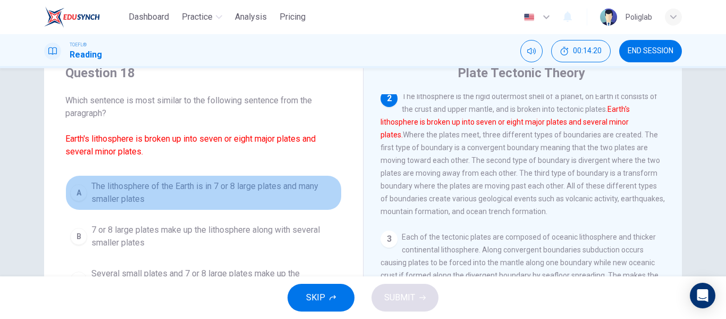
click at [237, 198] on span "The lithosphere of the Earth is in 7 or 8 large plates and many smaller plates" at bounding box center [214, 193] width 246 height 26
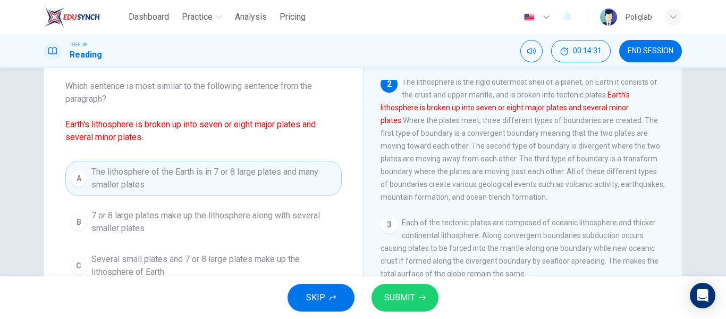
scroll to position [57, 0]
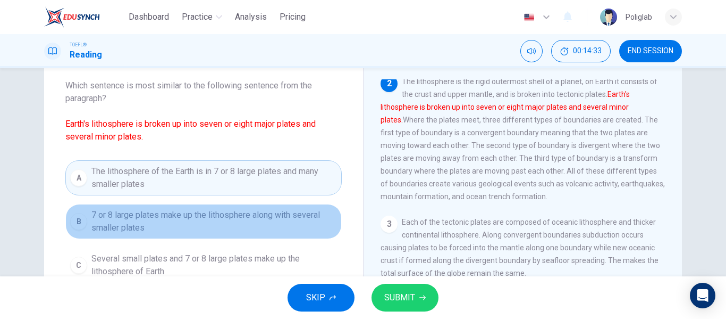
click at [229, 224] on span "7 or 8 large plates make up the lithosphere along with several smaller plates" at bounding box center [214, 221] width 246 height 26
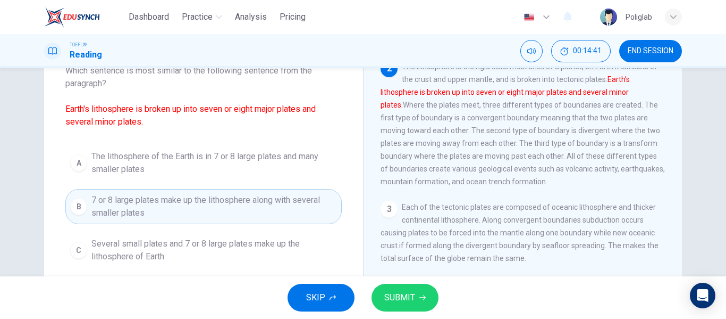
scroll to position [71, 0]
click at [401, 292] on span "SUBMIT" at bounding box center [399, 297] width 31 height 15
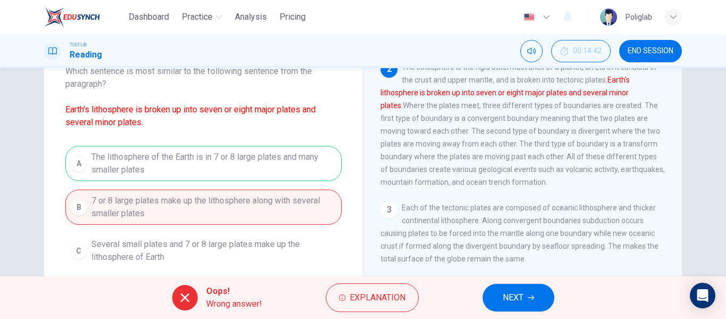
click at [485, 292] on button "NEXT" at bounding box center [519, 297] width 72 height 28
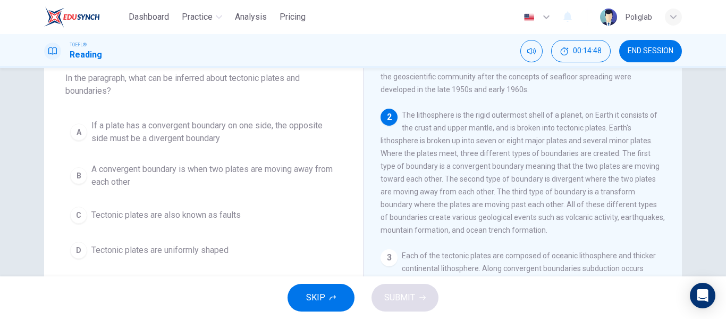
scroll to position [80, 0]
click at [257, 132] on span "If a plate has a convergent boundary on one side, the opposite side must be a d…" at bounding box center [214, 132] width 246 height 26
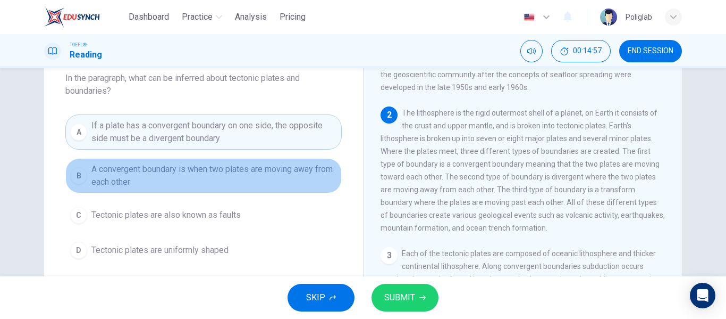
click at [251, 179] on span "A convergent boundary is when two plates are moving away from each other" at bounding box center [214, 176] width 246 height 26
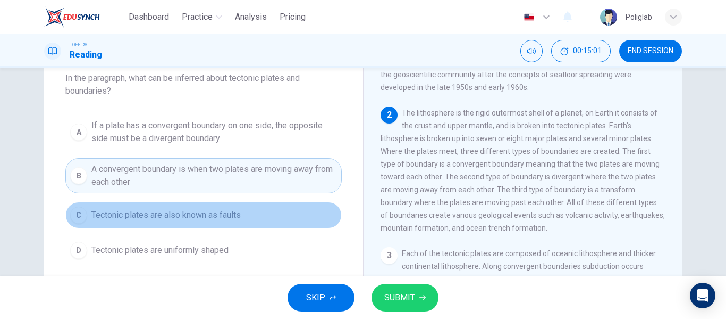
click at [248, 215] on button "C Tectonic plates are also known as faults" at bounding box center [203, 215] width 277 height 27
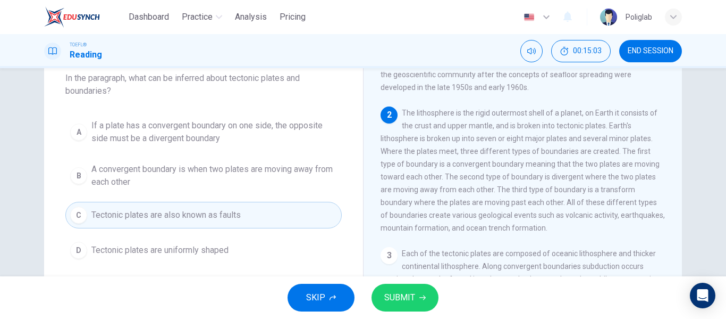
scroll to position [55, 0]
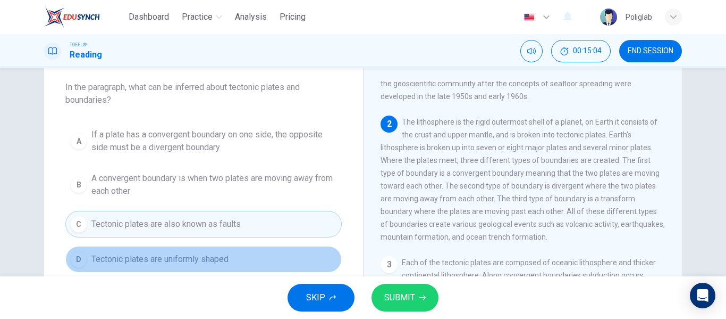
click at [244, 265] on button "D Tectonic plates are uniformly shaped" at bounding box center [203, 259] width 277 height 27
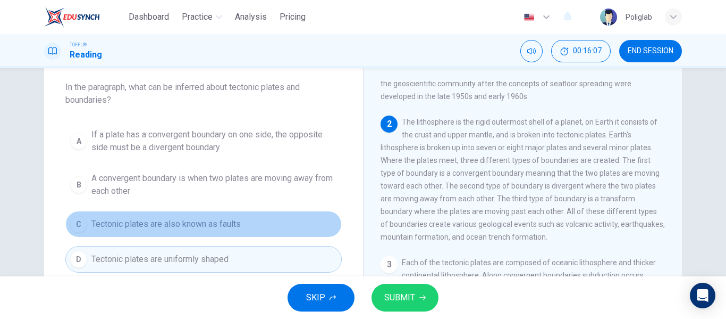
click at [245, 222] on button "C Tectonic plates are also known as faults" at bounding box center [203, 224] width 277 height 27
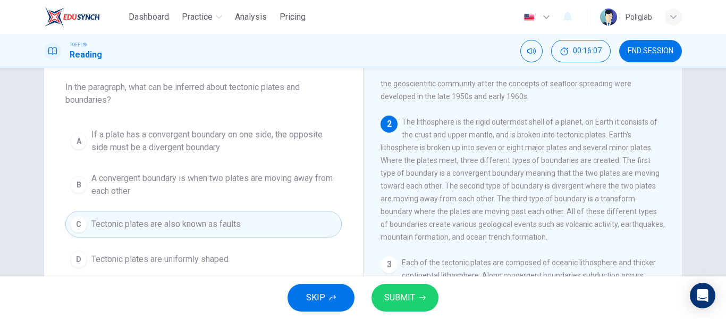
click at [401, 298] on span "SUBMIT" at bounding box center [399, 297] width 31 height 15
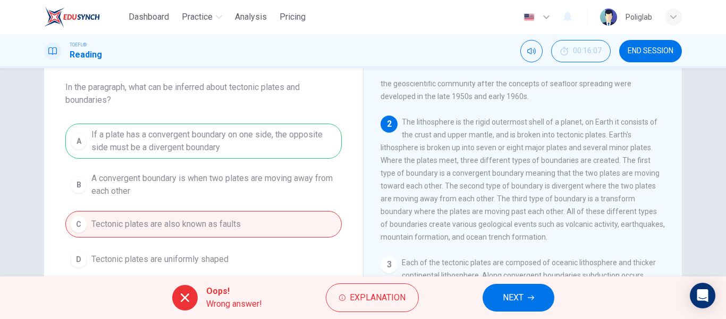
click at [508, 288] on button "NEXT" at bounding box center [519, 297] width 72 height 28
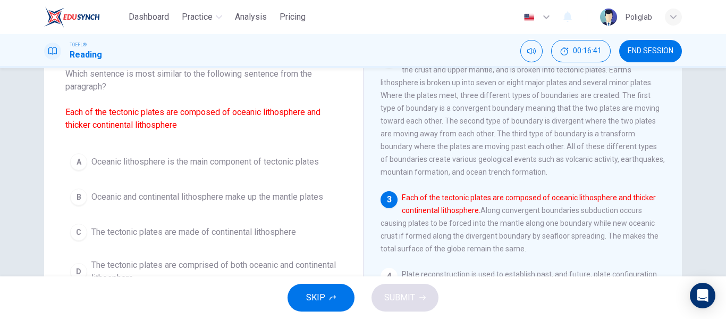
scroll to position [72, 0]
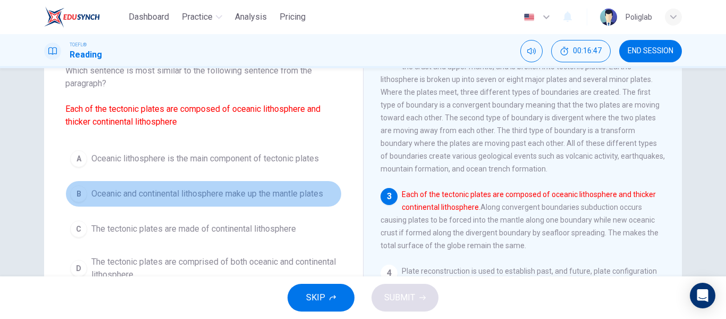
click at [254, 197] on span "Oceanic and continental lithosphere make up the mantle plates" at bounding box center [207, 193] width 232 height 13
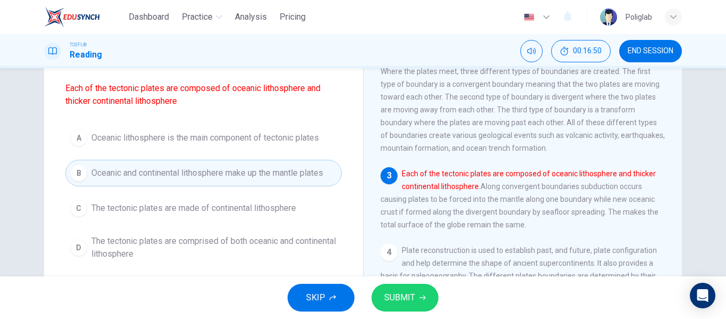
scroll to position [93, 0]
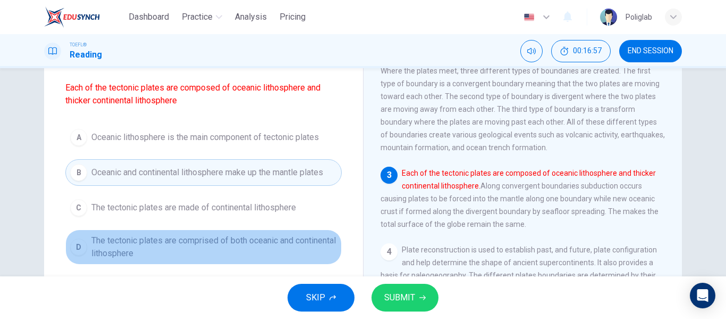
click at [247, 244] on span "The tectonic plates are comprised of both oceanic and continental lithosphere" at bounding box center [214, 247] width 246 height 26
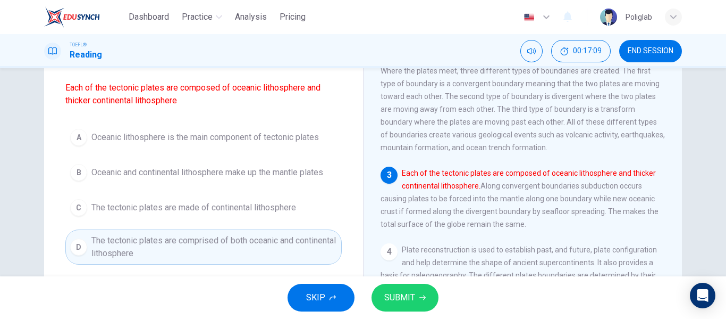
click at [395, 289] on button "SUBMIT" at bounding box center [405, 297] width 67 height 28
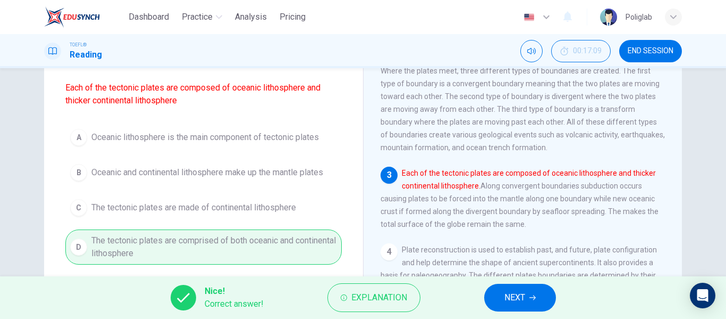
click at [530, 294] on icon "button" at bounding box center [533, 297] width 6 height 6
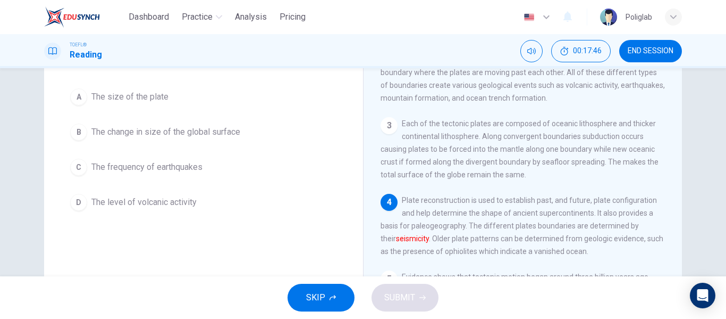
scroll to position [81, 0]
click at [219, 170] on button "C The frequency of earthquakes" at bounding box center [203, 168] width 277 height 27
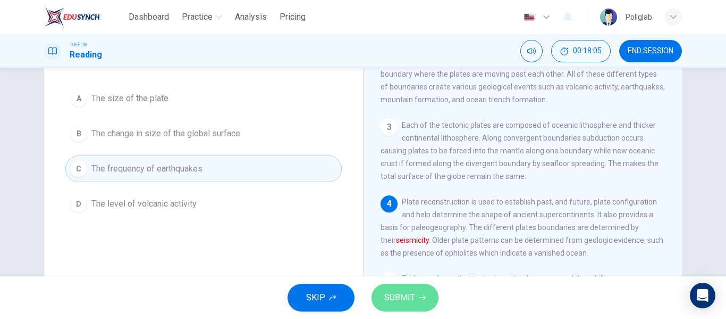
click at [420, 306] on button "SUBMIT" at bounding box center [405, 297] width 67 height 28
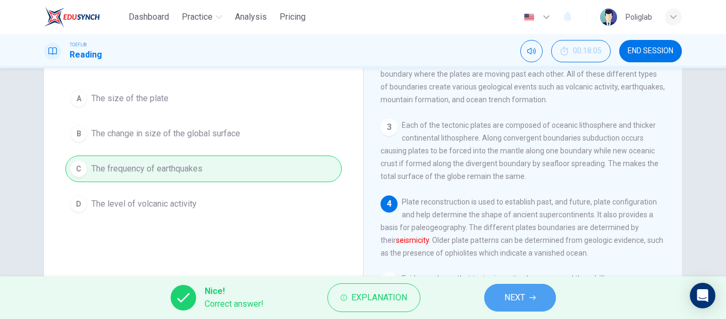
click at [515, 294] on span "NEXT" at bounding box center [515, 297] width 21 height 15
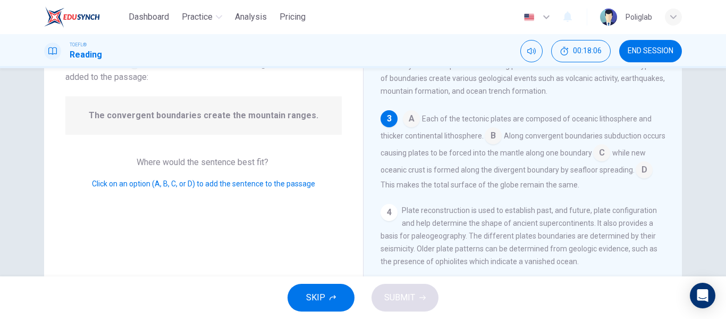
scroll to position [202, 0]
click at [610, 161] on input at bounding box center [601, 152] width 17 height 17
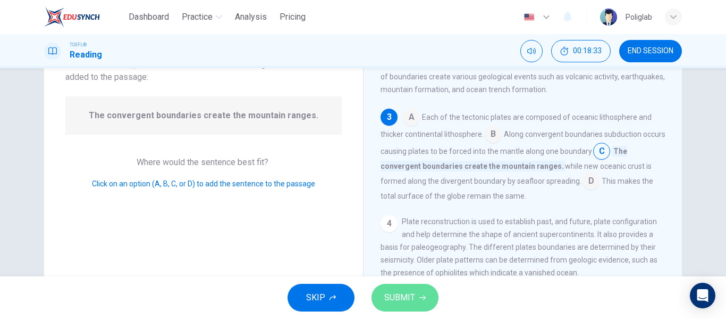
click at [412, 297] on span "SUBMIT" at bounding box center [399, 297] width 31 height 15
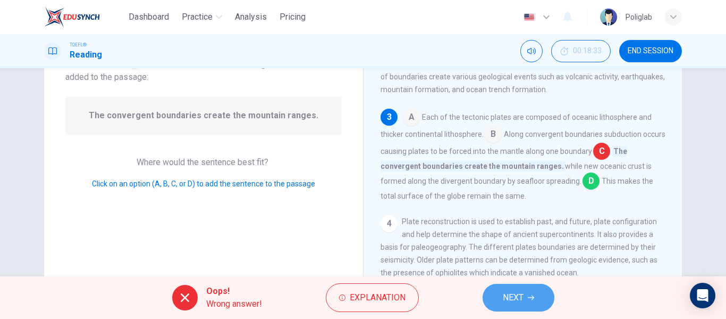
click at [526, 294] on button "NEXT" at bounding box center [519, 297] width 72 height 28
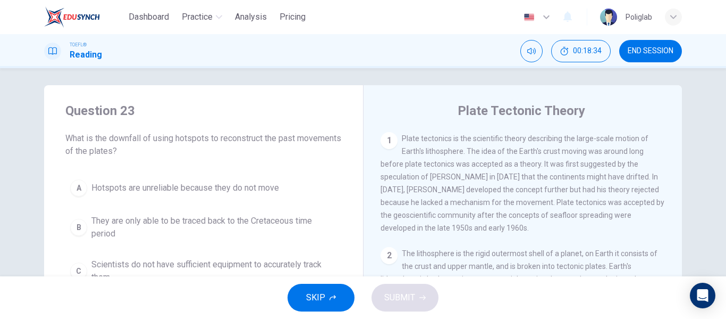
scroll to position [4, 0]
click at [631, 51] on span "END SESSION" at bounding box center [651, 51] width 46 height 9
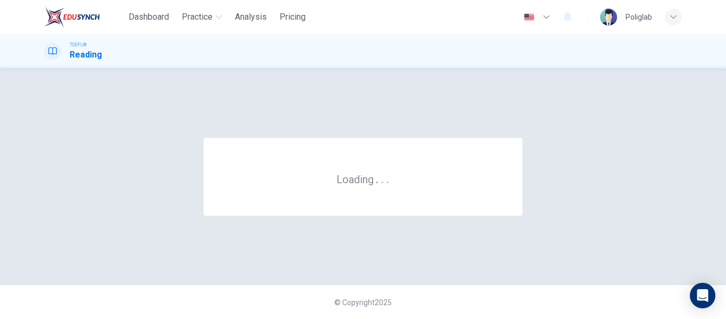
scroll to position [0, 0]
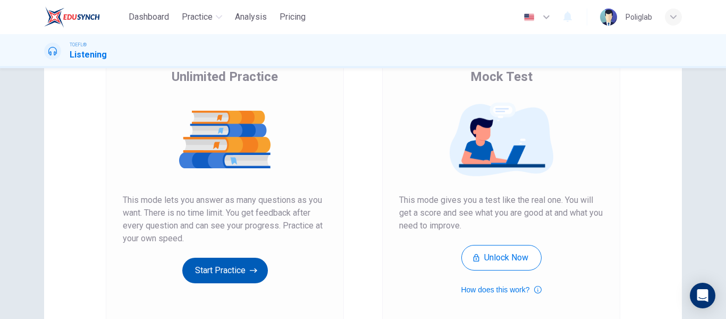
scroll to position [90, 0]
click at [219, 276] on button "Start Practice" at bounding box center [225, 270] width 86 height 26
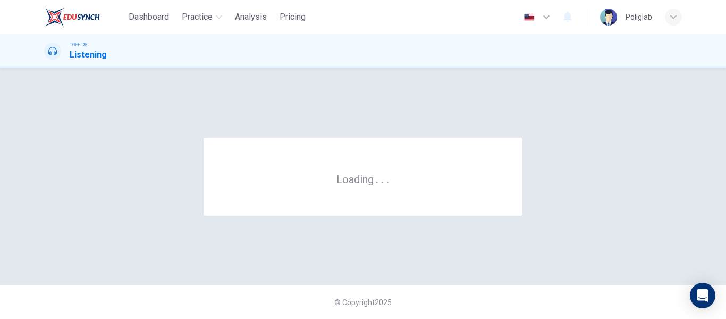
scroll to position [0, 0]
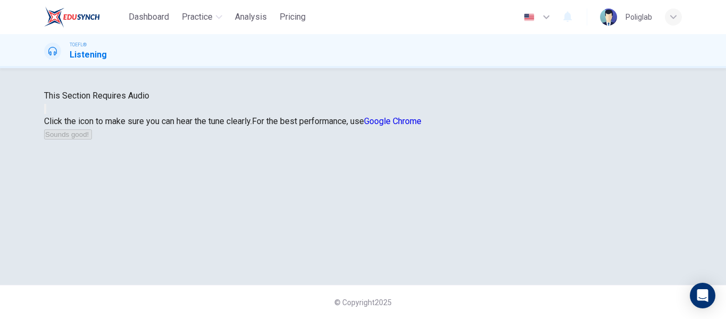
click at [46, 114] on button "button" at bounding box center [45, 109] width 2 height 10
click at [92, 139] on button "Sounds good!" at bounding box center [68, 134] width 48 height 10
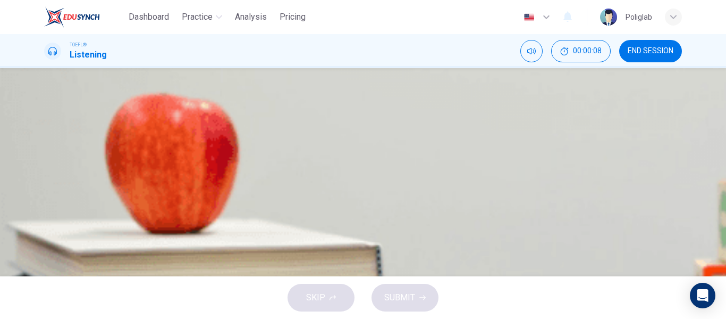
scroll to position [12, 0]
click at [45, 261] on icon "button" at bounding box center [45, 261] width 0 height 0
click at [44, 266] on span at bounding box center [44, 266] width 0 height 0
type input "0"
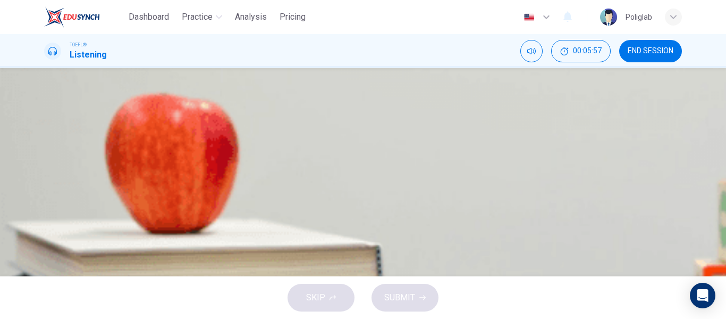
scroll to position [64, 0]
click at [281, 154] on span "He brought different tribes together in order to wage war" at bounding box center [175, 147] width 211 height 13
click at [402, 297] on span "SUBMIT" at bounding box center [399, 297] width 31 height 15
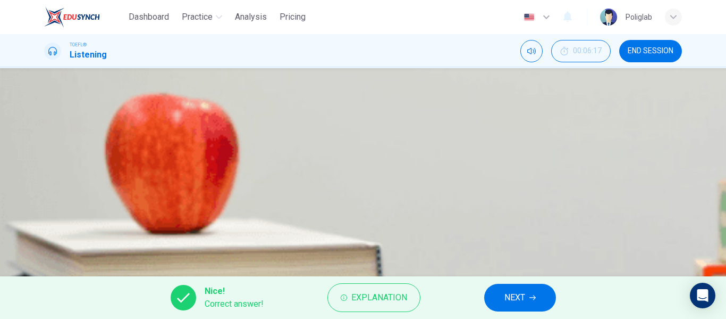
click at [505, 292] on span "NEXT" at bounding box center [515, 297] width 21 height 15
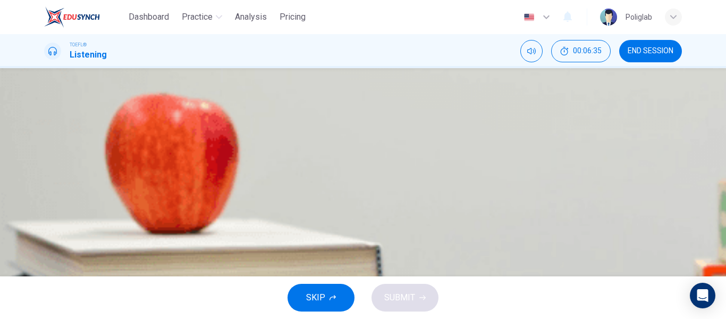
click at [256, 128] on span "The landscape prevented the spread of innovation" at bounding box center [163, 121] width 186 height 13
click at [404, 299] on span "SUBMIT" at bounding box center [399, 297] width 31 height 15
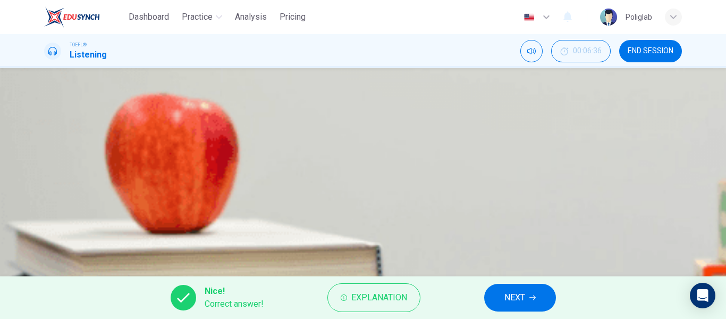
click at [527, 299] on button "NEXT" at bounding box center [520, 297] width 72 height 28
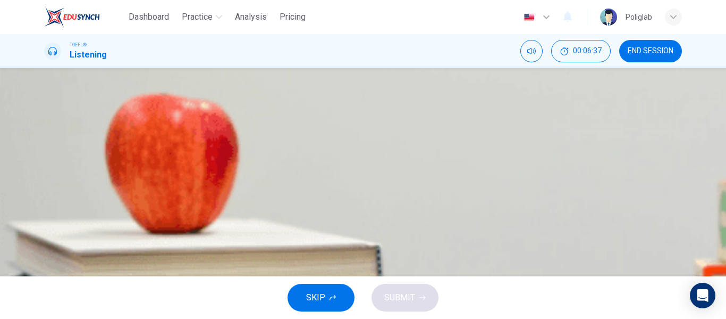
scroll to position [56, 0]
click at [337, 108] on span "It's hard to say whether resources lead to war or war leads to resources" at bounding box center [203, 102] width 266 height 13
click at [415, 290] on button "SUBMIT" at bounding box center [405, 297] width 67 height 28
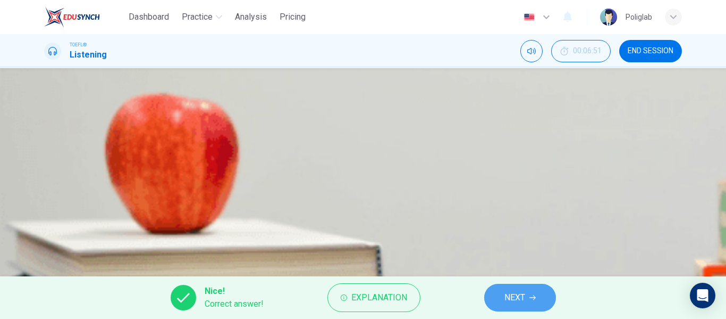
click at [500, 290] on button "NEXT" at bounding box center [520, 297] width 72 height 28
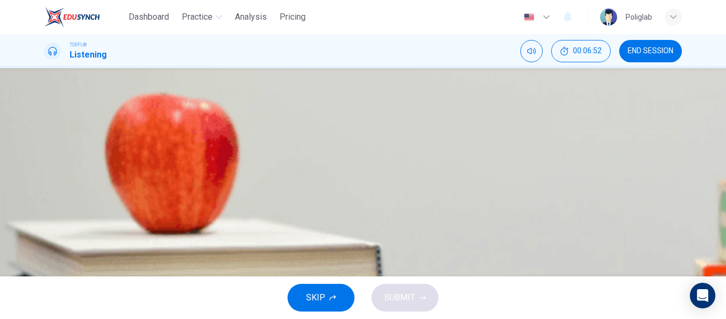
scroll to position [65, 0]
click at [263, 128] on span "These days, societies are built on trade, not warfare" at bounding box center [166, 121] width 192 height 13
click at [422, 292] on button "SUBMIT" at bounding box center [405, 297] width 67 height 28
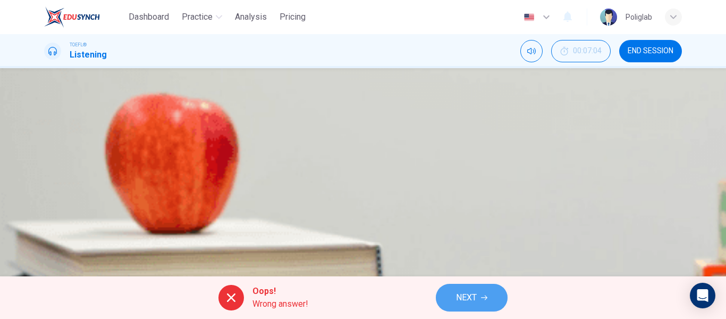
click at [484, 297] on icon "button" at bounding box center [484, 297] width 6 height 5
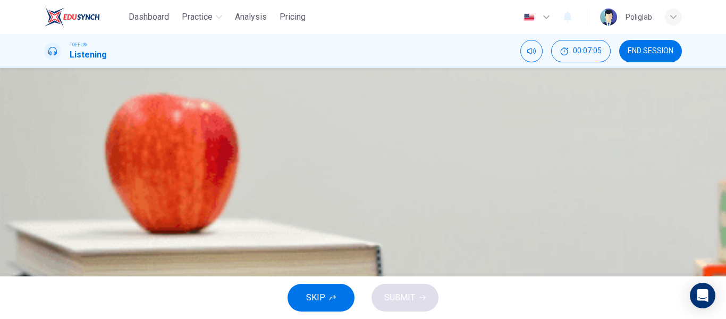
click at [46, 91] on button "button" at bounding box center [45, 86] width 2 height 10
click at [321, 169] on span "How [PERSON_NAME] the Great brought several societies together" at bounding box center [195, 162] width 251 height 13
type input "0"
click at [230, 142] on span "How warfare can lead to a complex society" at bounding box center [150, 135] width 160 height 13
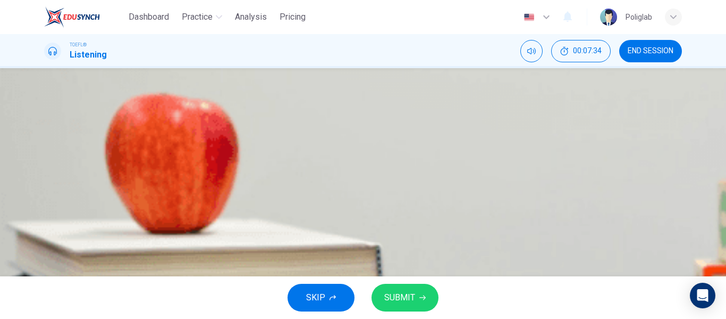
click at [394, 299] on span "SUBMIT" at bounding box center [399, 297] width 31 height 15
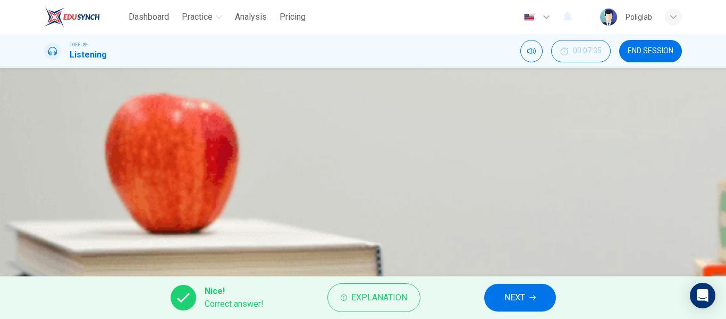
click at [513, 297] on span "NEXT" at bounding box center [515, 297] width 21 height 15
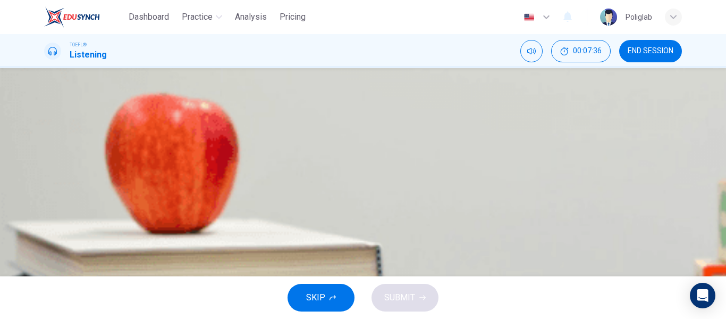
scroll to position [53, 0]
click at [46, 211] on div "07m 24s" at bounding box center [363, 238] width 638 height 54
click at [45, 220] on icon "button" at bounding box center [45, 220] width 0 height 0
type input "0"
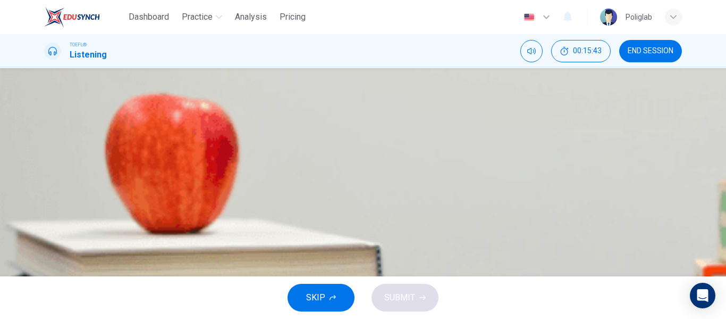
scroll to position [74, 0]
click at [396, 188] on div "A As an example of a company that lost out due to illegal file sharing B As an …" at bounding box center [363, 134] width 638 height 106
click at [384, 161] on button "C As an example of a company that successfully changed its business model" at bounding box center [363, 148] width 638 height 27
click at [394, 292] on span "SUBMIT" at bounding box center [399, 297] width 31 height 15
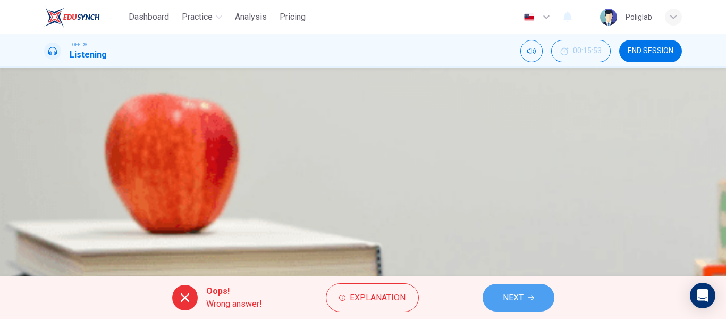
click at [503, 294] on span "NEXT" at bounding box center [513, 297] width 21 height 15
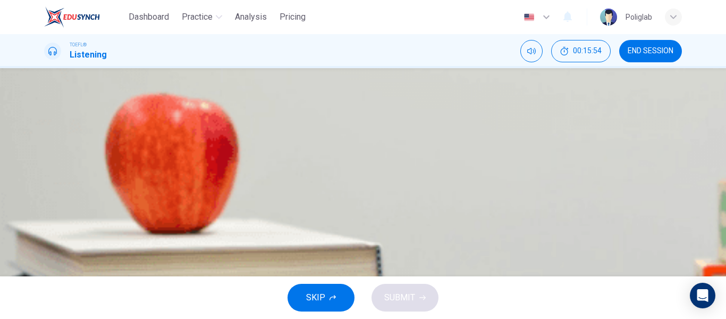
scroll to position [64, 0]
click at [256, 128] on span "They are listening to a more varied range of music" at bounding box center [163, 121] width 186 height 13
click at [416, 295] on button "SUBMIT" at bounding box center [405, 297] width 67 height 28
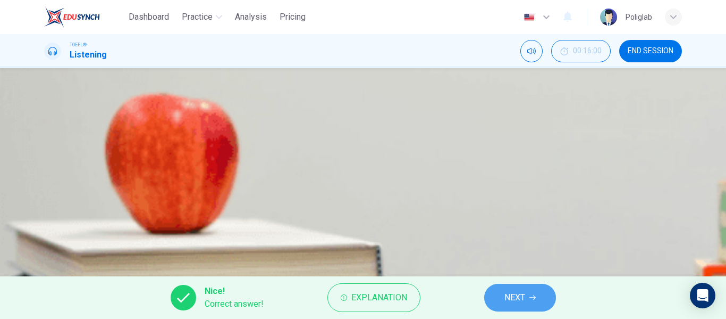
click at [505, 297] on span "NEXT" at bounding box center [515, 297] width 21 height 15
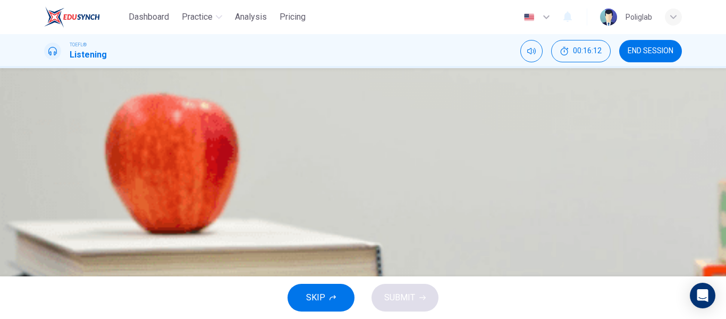
scroll to position [68, 0]
click at [355, 154] on span "They became successful even though they didn't promote themselves online" at bounding box center [212, 147] width 285 height 13
click at [424, 289] on button "SUBMIT" at bounding box center [405, 297] width 67 height 28
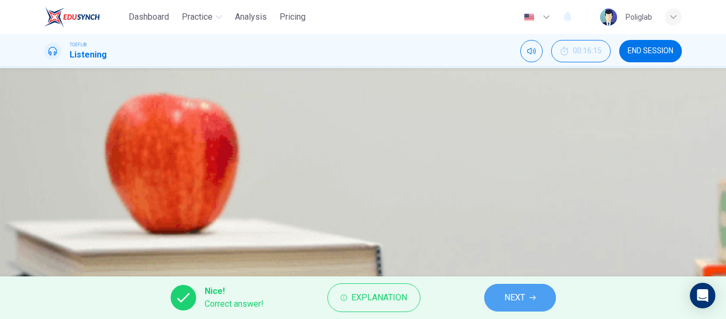
click at [498, 290] on button "NEXT" at bounding box center [520, 297] width 72 height 28
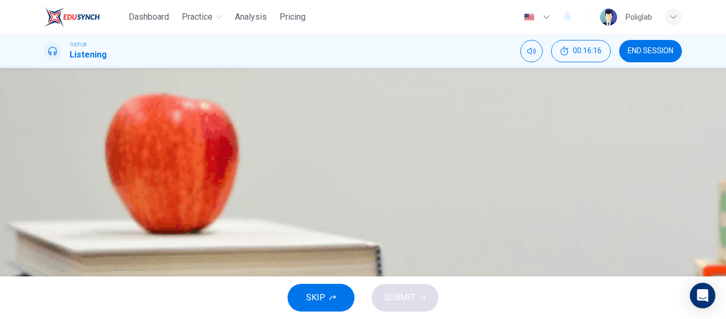
scroll to position [54, 0]
click at [328, 137] on span "Their music career collapsed because of unfavourable online reviews" at bounding box center [199, 130] width 258 height 13
click at [312, 154] on span "Their music career collapsed because of untimely online reviews" at bounding box center [190, 147] width 241 height 13
click at [405, 301] on span "SUBMIT" at bounding box center [399, 297] width 31 height 15
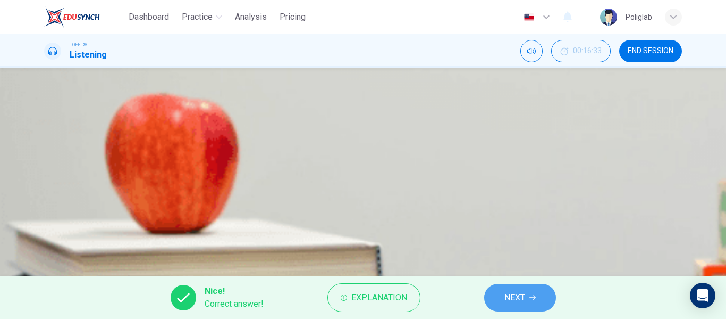
click at [485, 299] on button "NEXT" at bounding box center [520, 297] width 72 height 28
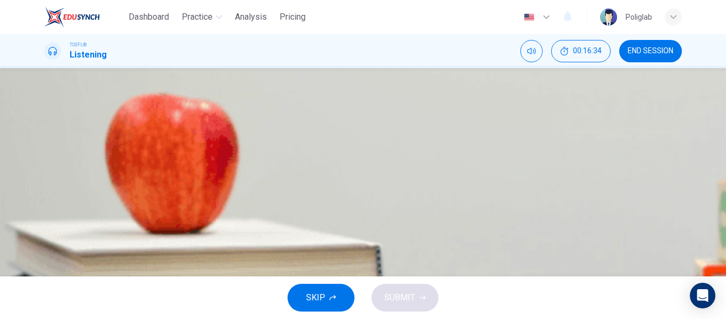
scroll to position [57, 0]
click at [46, 99] on button "button" at bounding box center [45, 94] width 2 height 10
click at [392, 175] on span "The Internet is just one of a series of innovations that has influenced the mus…" at bounding box center [232, 168] width 324 height 13
click at [394, 292] on span "SUBMIT" at bounding box center [399, 297] width 31 height 15
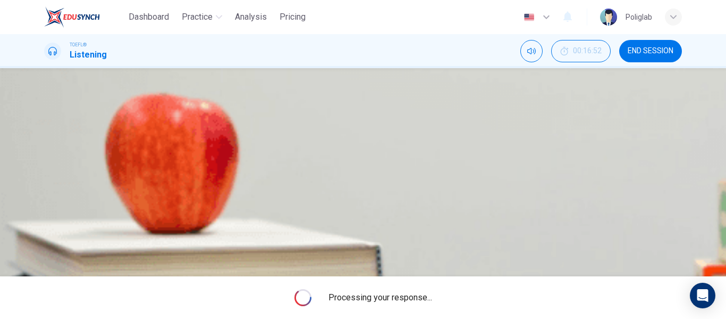
type input "47"
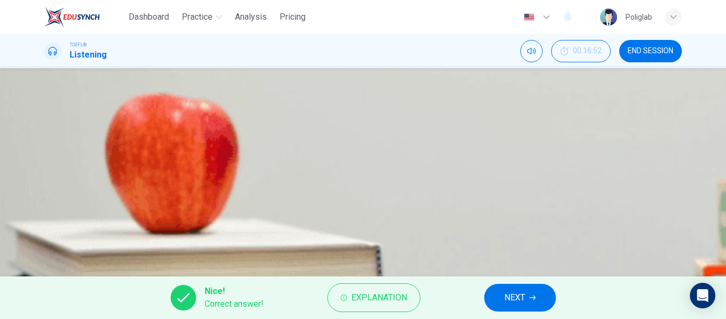
click at [507, 294] on span "NEXT" at bounding box center [515, 297] width 21 height 15
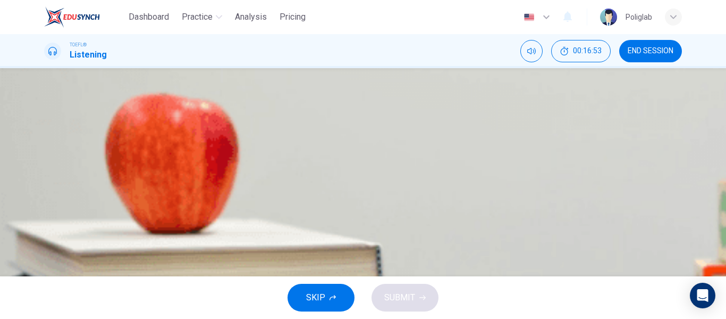
scroll to position [56, 0]
click at [530, 141] on button "B They use musicians as inspiration for their advertising campaigns" at bounding box center [363, 128] width 638 height 27
click at [403, 282] on div "SKIP SUBMIT" at bounding box center [363, 297] width 726 height 43
click at [400, 290] on span "SUBMIT" at bounding box center [399, 297] width 31 height 15
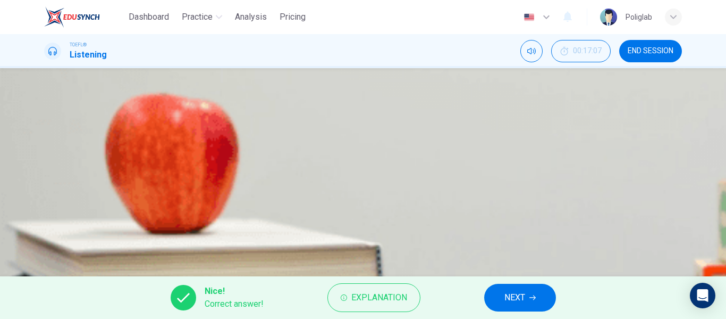
click at [515, 295] on span "NEXT" at bounding box center [515, 297] width 21 height 15
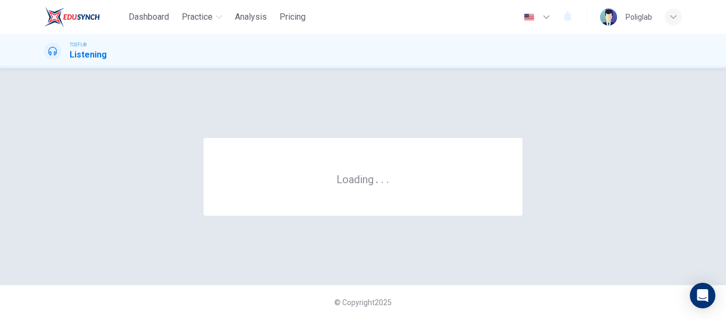
scroll to position [0, 0]
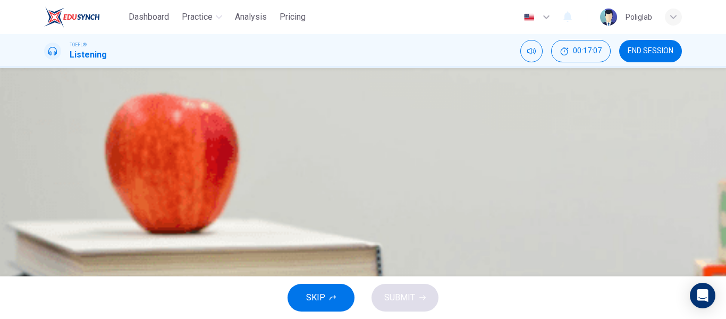
click at [654, 45] on button "END SESSION" at bounding box center [650, 51] width 63 height 22
